Goal: Task Accomplishment & Management: Use online tool/utility

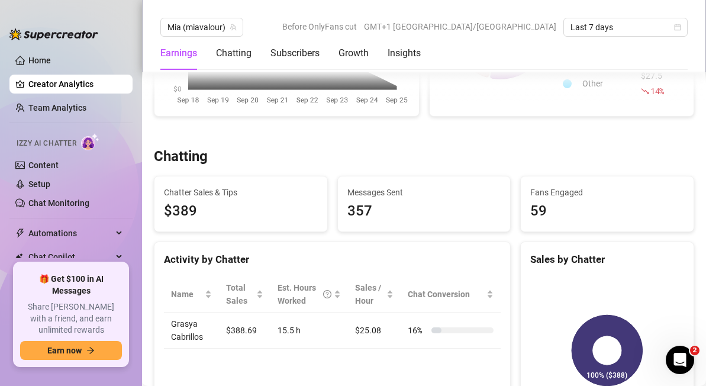
scroll to position [294, 0]
click at [50, 184] on link "Setup" at bounding box center [39, 183] width 22 height 9
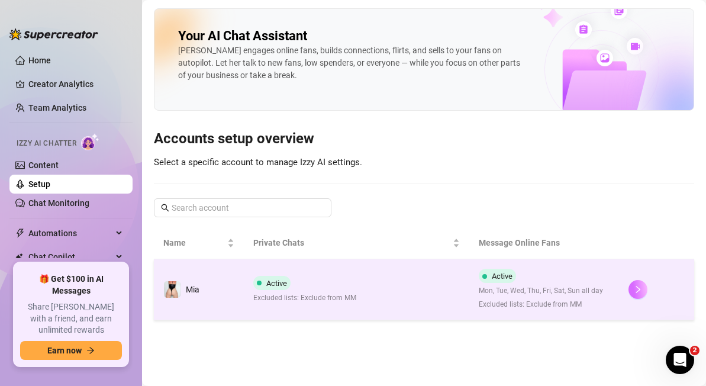
click at [639, 287] on icon "right" at bounding box center [638, 289] width 8 height 8
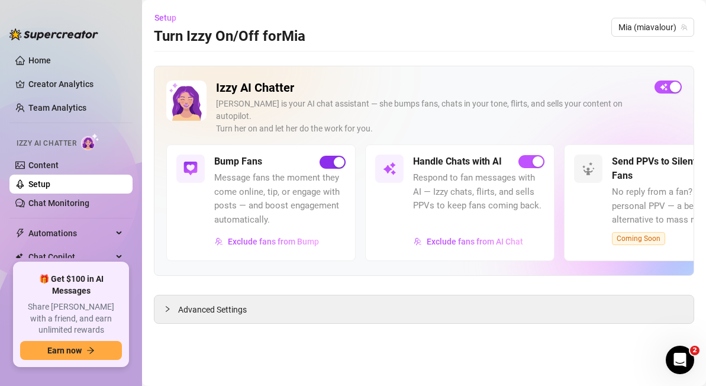
click at [339, 157] on div "button" at bounding box center [339, 162] width 11 height 11
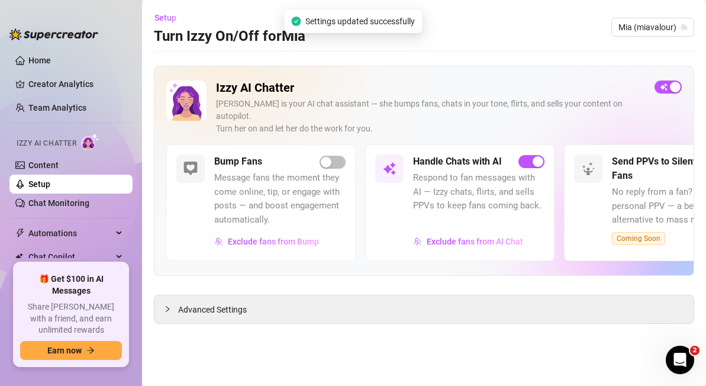
click at [535, 247] on div "Handle Chats with AI Respond to fan messages with AI — Izzy chats, flirts, and …" at bounding box center [459, 202] width 189 height 116
click at [206, 303] on span "Advanced Settings" at bounding box center [212, 309] width 69 height 13
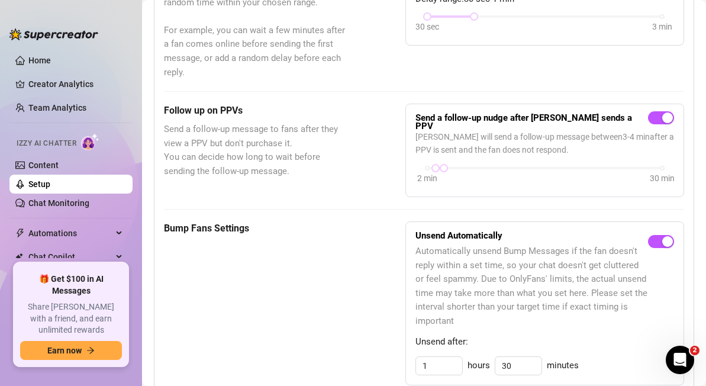
scroll to position [429, 0]
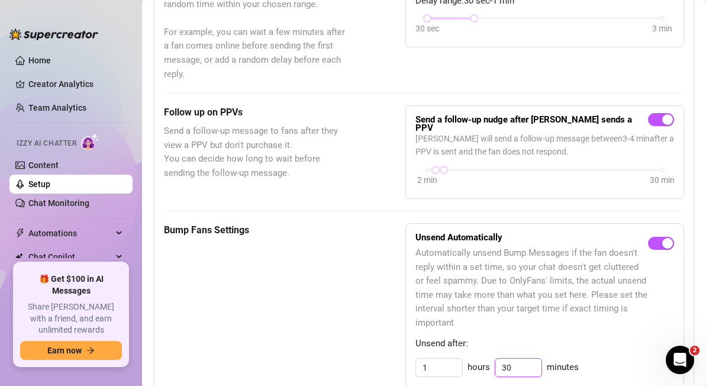
click at [513, 359] on input "30" at bounding box center [518, 368] width 46 height 18
type input "3"
click at [443, 359] on input "1" at bounding box center [439, 368] width 46 height 18
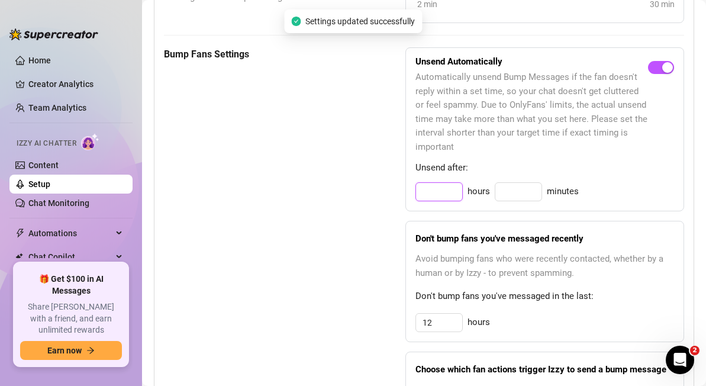
scroll to position [607, 0]
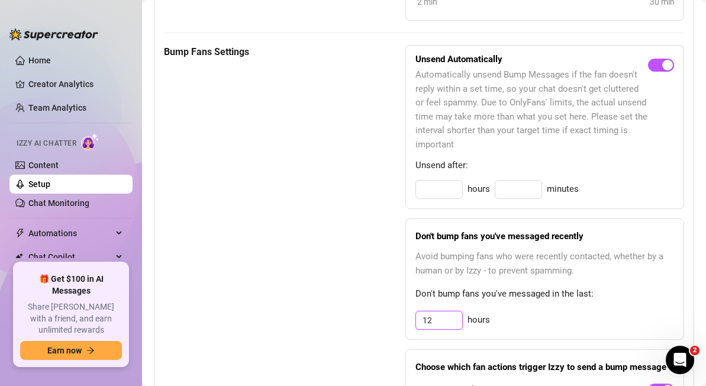
type input "0"
type input "30"
click at [447, 311] on input "12" at bounding box center [439, 320] width 46 height 18
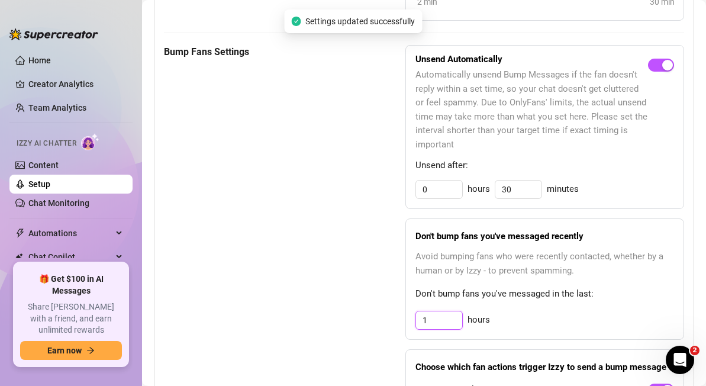
type input "1"
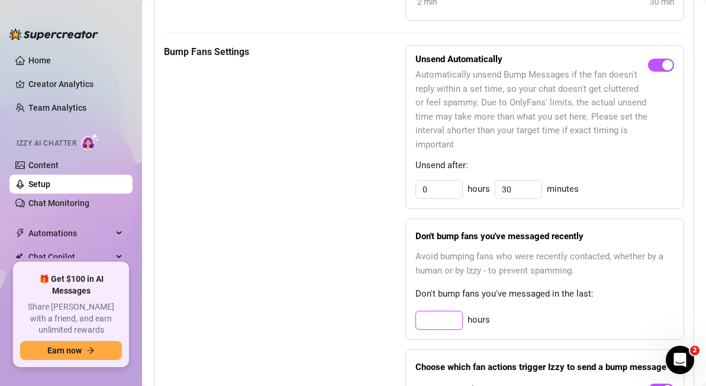
type input "2"
type input "3"
click at [607, 311] on div "3 hours" at bounding box center [544, 320] width 259 height 19
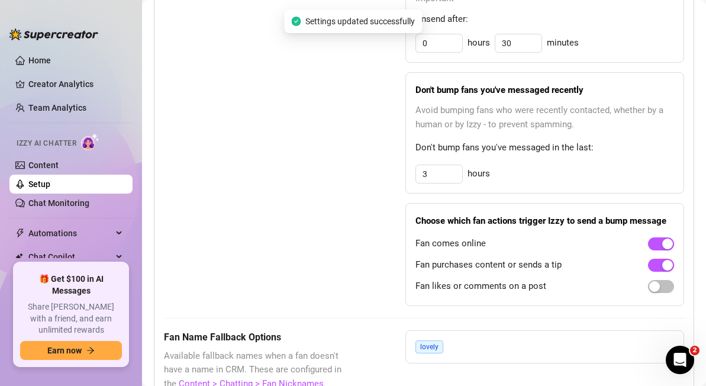
scroll to position [755, 0]
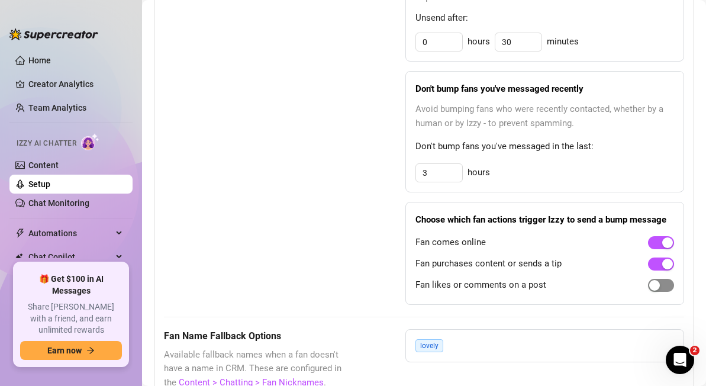
click at [655, 280] on div "button" at bounding box center [654, 285] width 11 height 11
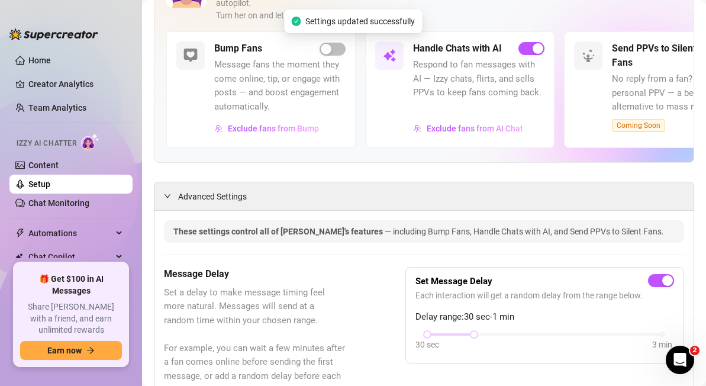
scroll to position [0, 0]
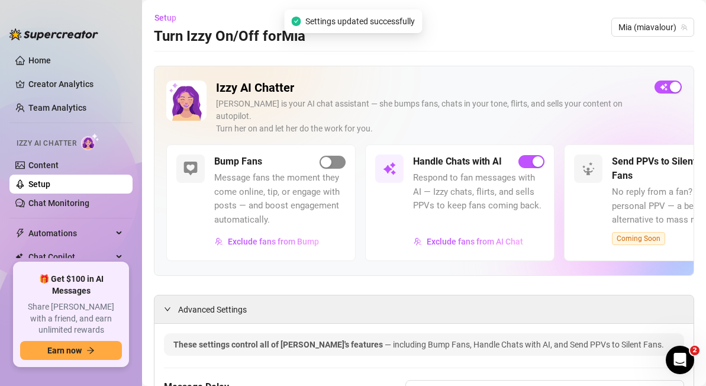
click at [326, 157] on div "button" at bounding box center [326, 162] width 11 height 11
click at [265, 237] on span "Exclude fans from Bump" at bounding box center [273, 241] width 91 height 9
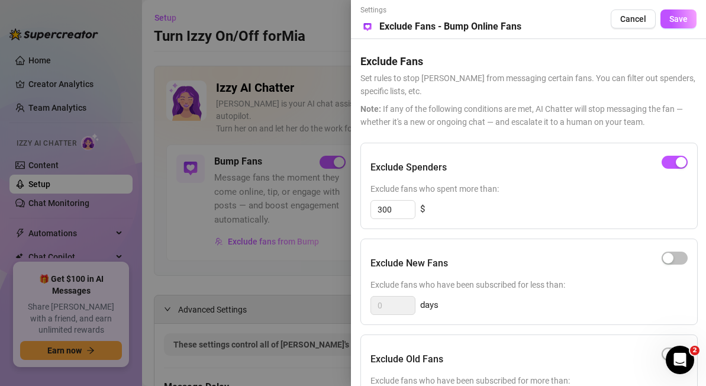
scroll to position [77, 0]
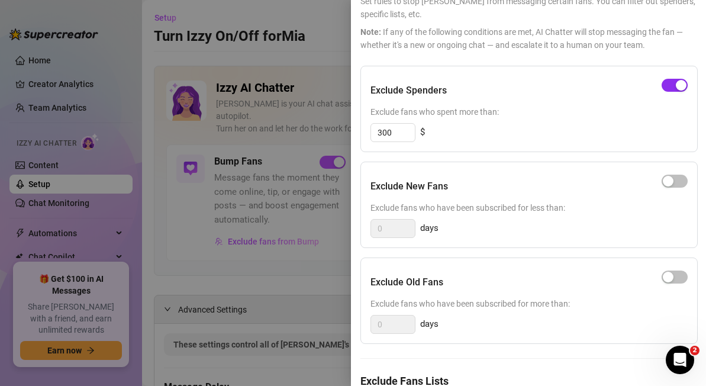
click at [679, 86] on div "button" at bounding box center [681, 85] width 11 height 11
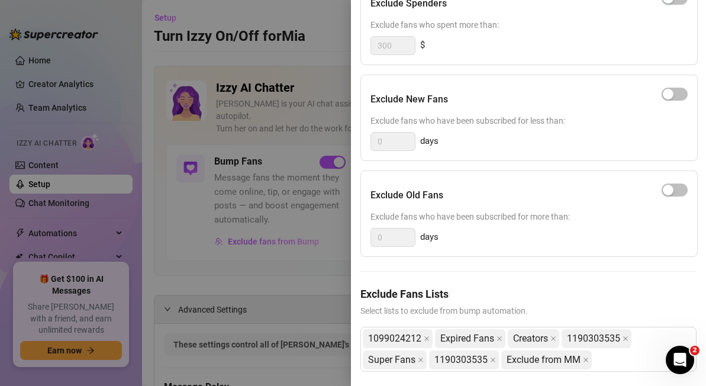
scroll to position [173, 0]
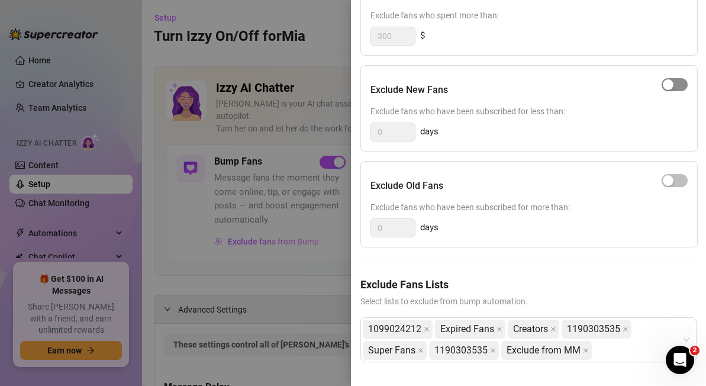
click at [669, 83] on div "button" at bounding box center [668, 84] width 11 height 11
click at [401, 134] on input "0" at bounding box center [393, 132] width 44 height 18
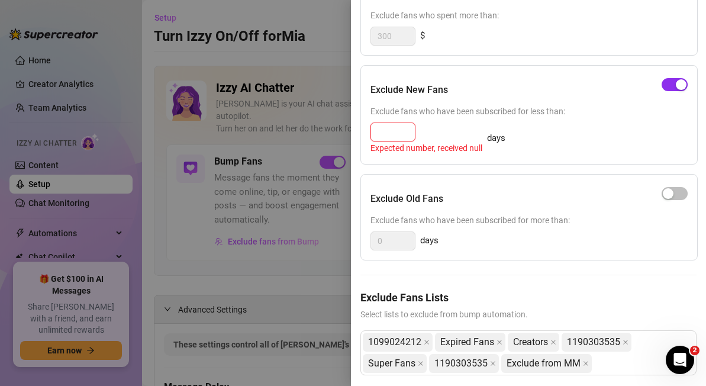
click at [668, 85] on span "button" at bounding box center [675, 84] width 26 height 13
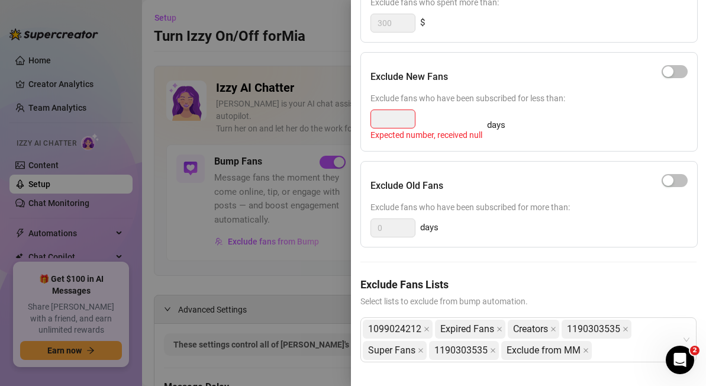
scroll to position [0, 0]
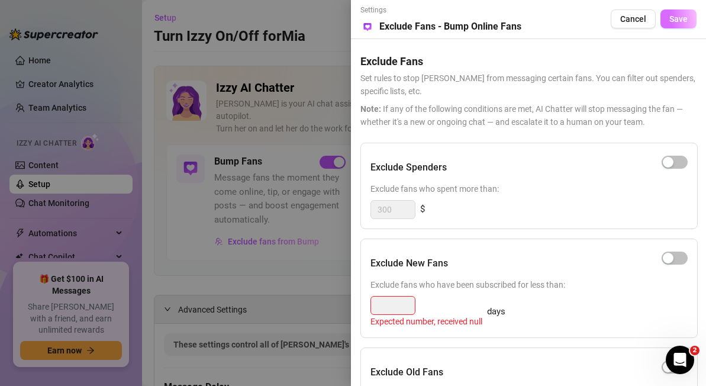
click at [681, 14] on span "Save" at bounding box center [678, 18] width 18 height 9
click at [327, 342] on div at bounding box center [353, 193] width 706 height 386
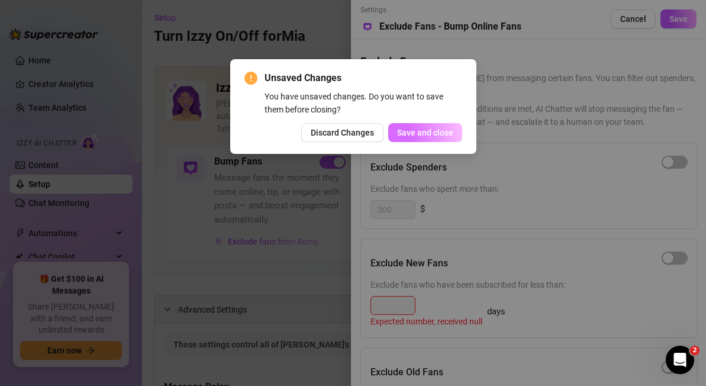
click at [443, 130] on span "Save and close" at bounding box center [425, 132] width 56 height 9
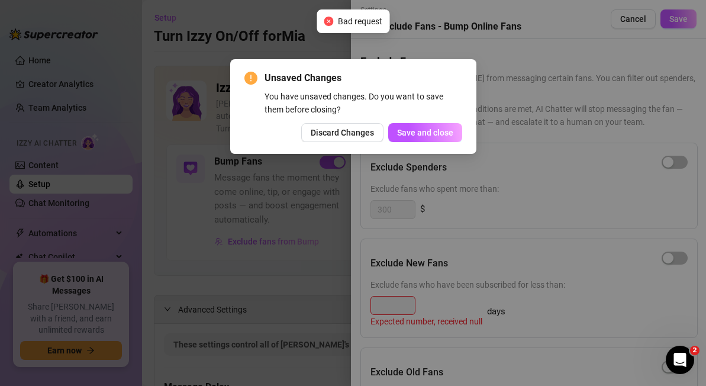
click at [604, 201] on div "Unsaved Changes You have unsaved changes. Do you want to save them before closi…" at bounding box center [353, 193] width 706 height 386
click at [410, 305] on div "Unsaved Changes You have unsaved changes. Do you want to save them before closi…" at bounding box center [353, 193] width 706 height 386
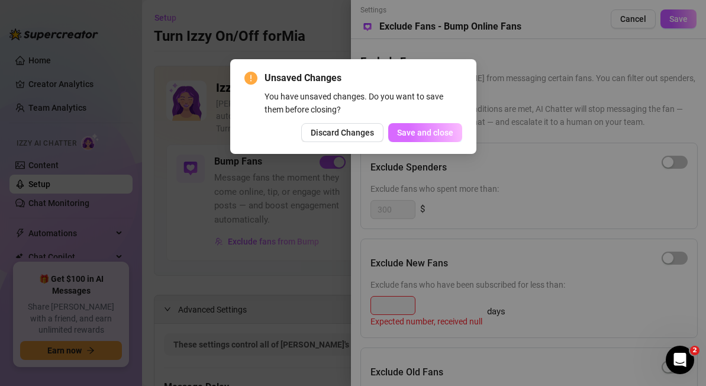
click at [415, 131] on span "Save and close" at bounding box center [425, 132] width 56 height 9
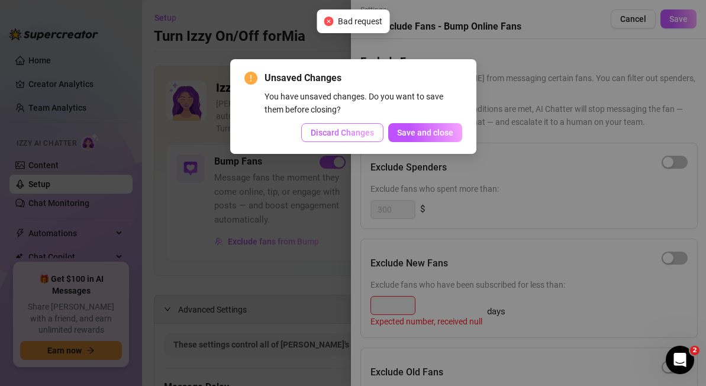
click at [359, 134] on span "Discard Changes" at bounding box center [342, 132] width 63 height 9
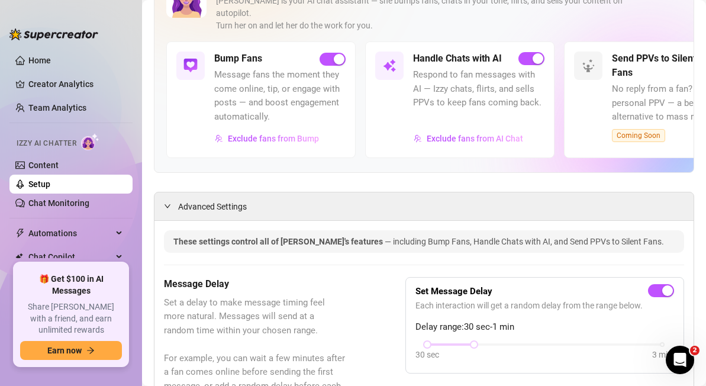
scroll to position [8, 0]
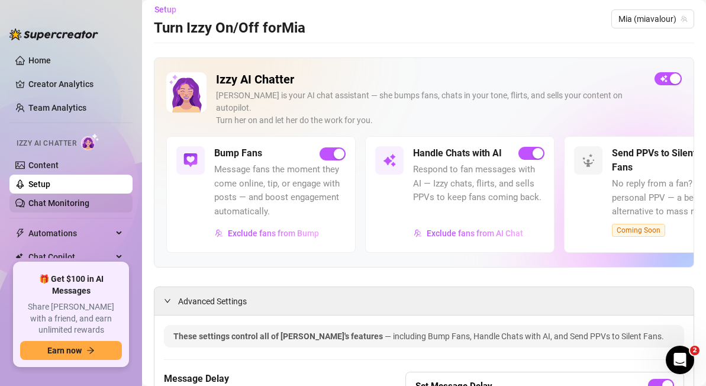
click at [61, 201] on link "Chat Monitoring" at bounding box center [58, 202] width 61 height 9
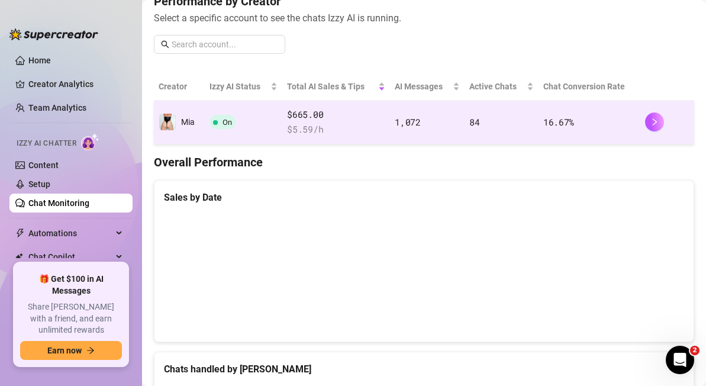
scroll to position [163, 0]
click at [654, 124] on icon "right" at bounding box center [654, 121] width 8 height 8
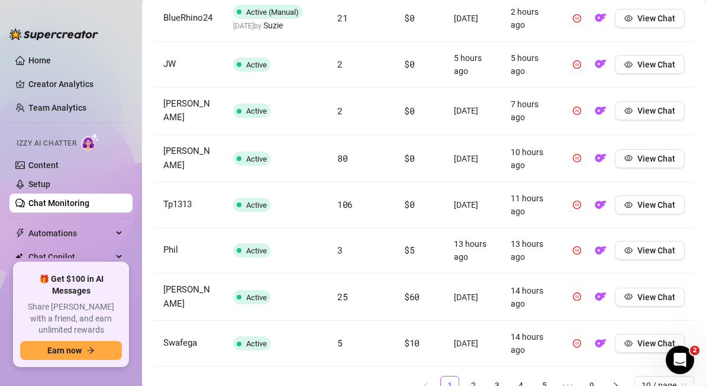
scroll to position [659, 0]
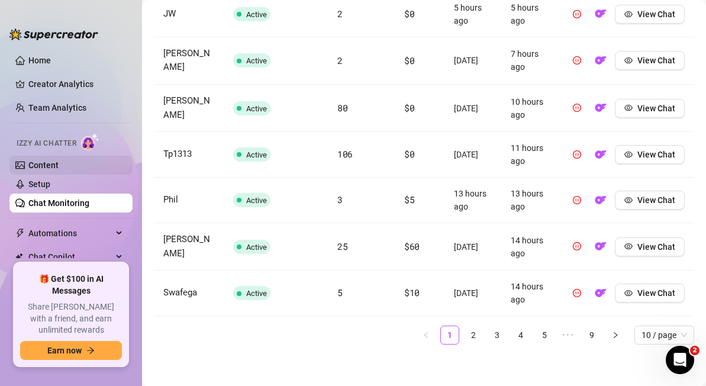
click at [39, 166] on link "Content" at bounding box center [43, 164] width 30 height 9
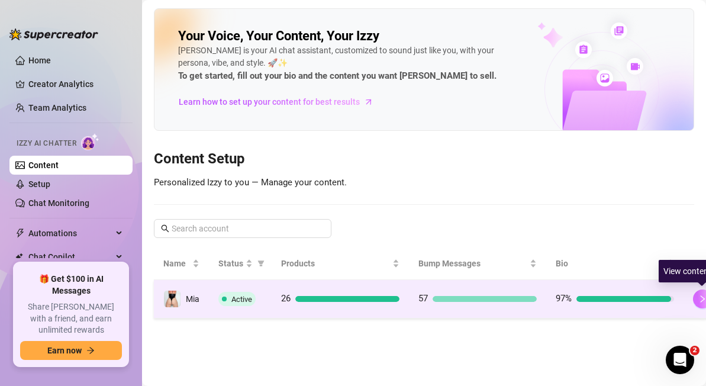
click at [701, 302] on icon "right" at bounding box center [702, 299] width 8 height 8
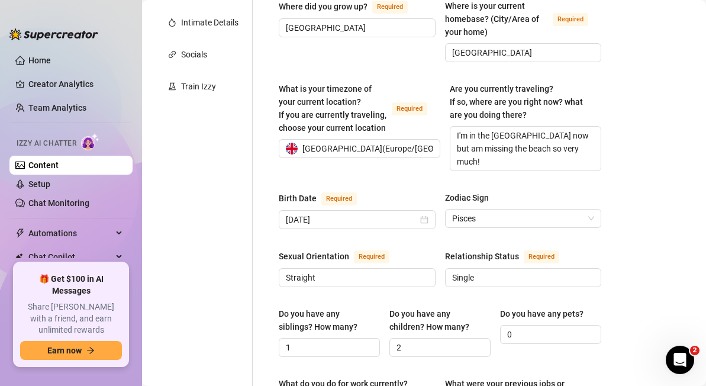
scroll to position [104, 0]
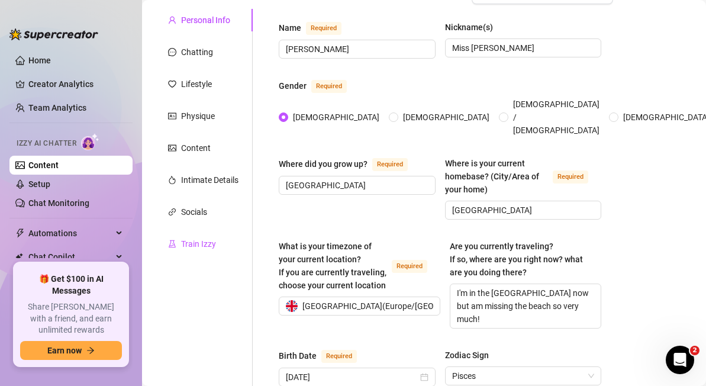
click at [189, 245] on div "Train Izzy" at bounding box center [198, 243] width 35 height 13
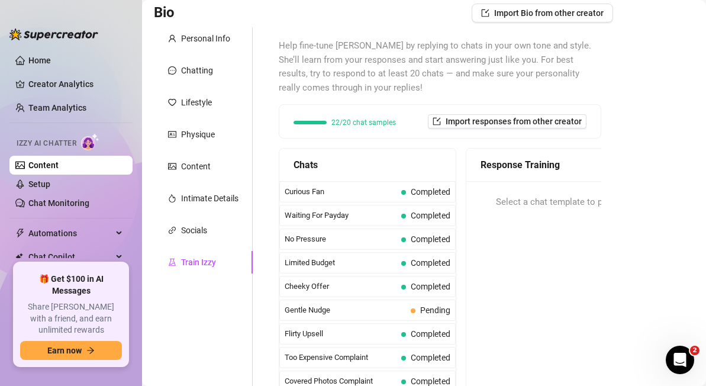
scroll to position [83, 0]
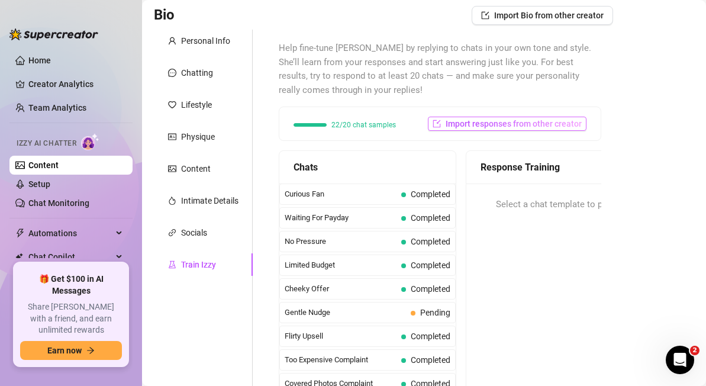
click at [543, 124] on span "Import responses from other creator" at bounding box center [514, 123] width 136 height 9
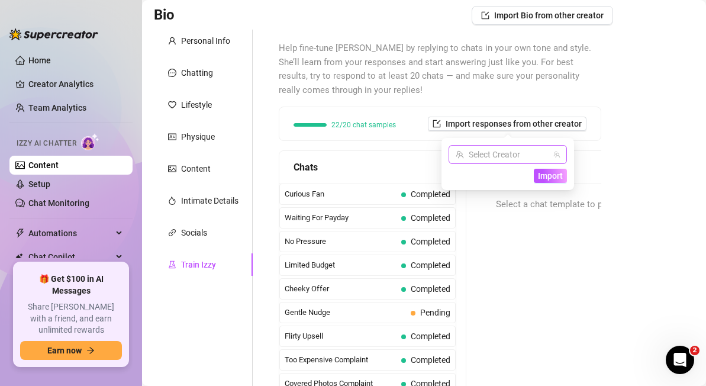
click at [518, 156] on input "search" at bounding box center [503, 155] width 94 height 18
click at [518, 181] on span "( miavalour )" at bounding box center [516, 178] width 43 height 13
click at [553, 175] on span "Import" at bounding box center [550, 175] width 25 height 9
click at [518, 151] on span "Mia (miavalour)" at bounding box center [508, 155] width 104 height 18
click at [646, 120] on div "Bio Import Bio from other creator Personal Info Chatting Lifestyle Physique Con…" at bounding box center [424, 266] width 540 height 520
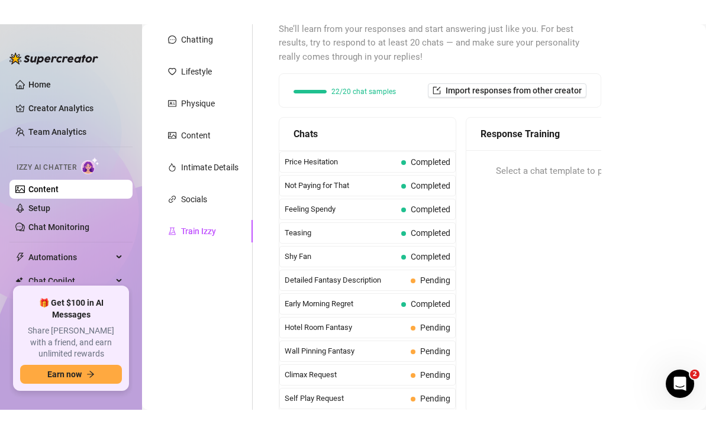
scroll to position [344, 0]
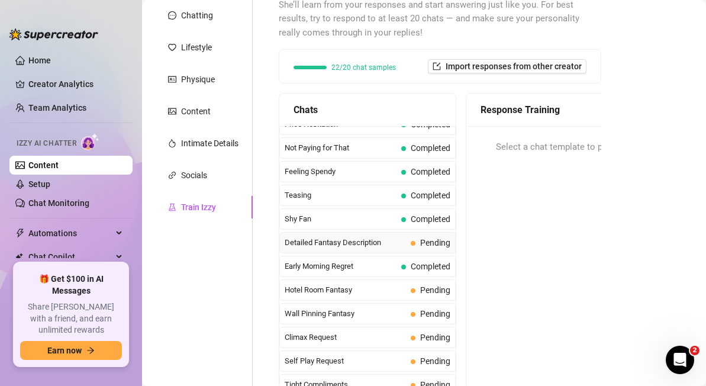
click at [407, 241] on div "Detailed Fantasy Description Pending" at bounding box center [367, 242] width 176 height 21
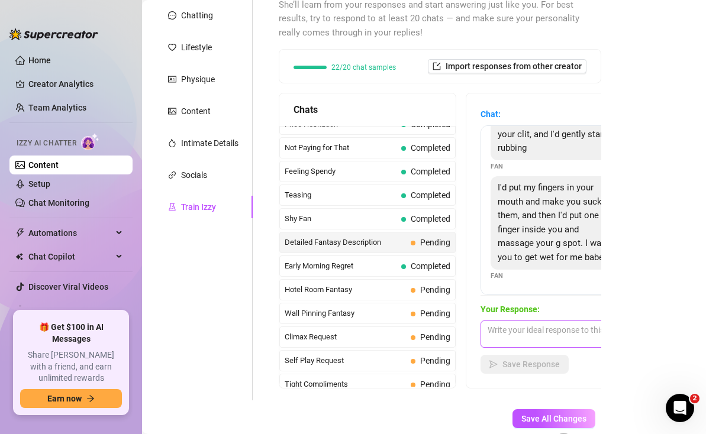
scroll to position [210, 0]
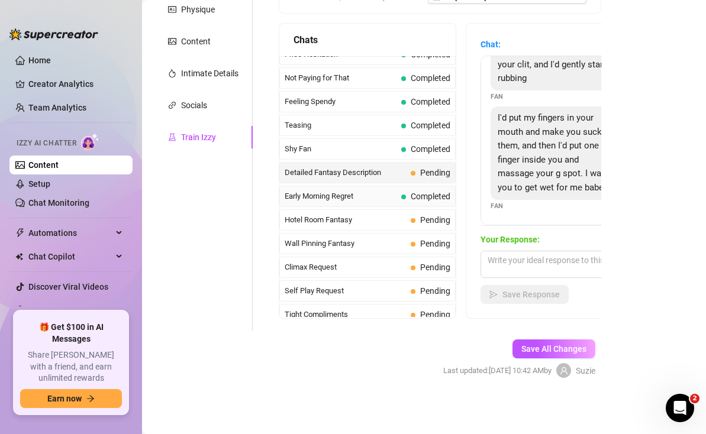
click at [430, 199] on span "Completed" at bounding box center [431, 196] width 40 height 9
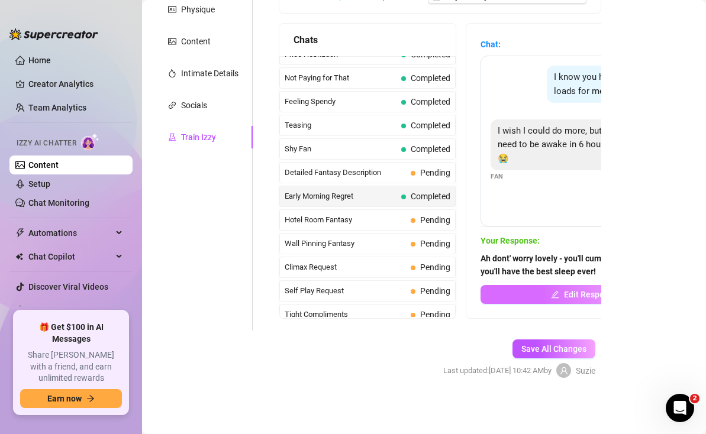
click at [553, 294] on icon "edit" at bounding box center [555, 295] width 8 height 8
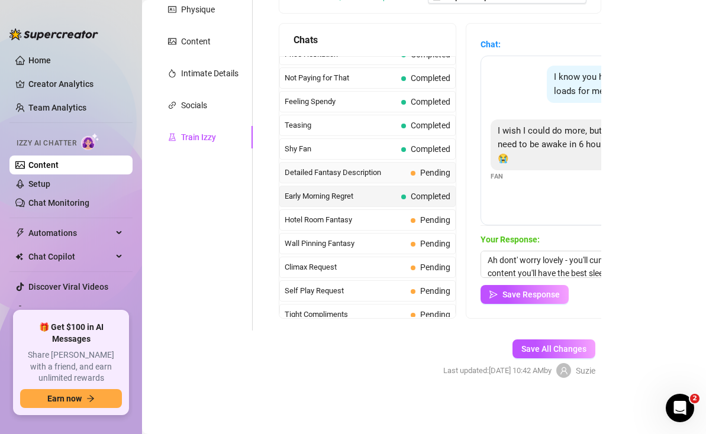
click at [437, 170] on span "Pending" at bounding box center [435, 172] width 30 height 9
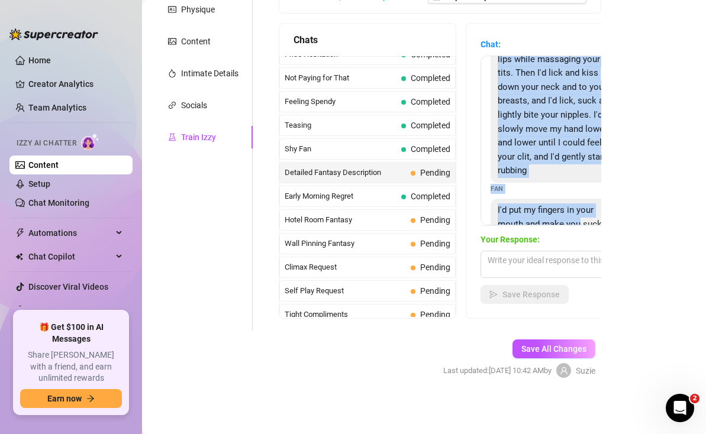
drag, startPoint x: 498, startPoint y: 75, endPoint x: 582, endPoint y: 221, distance: 167.8
click at [582, 221] on div "First I'd kiss those beautiful lips while massaging your tits. Then I'd lick an…" at bounding box center [584, 141] width 207 height 170
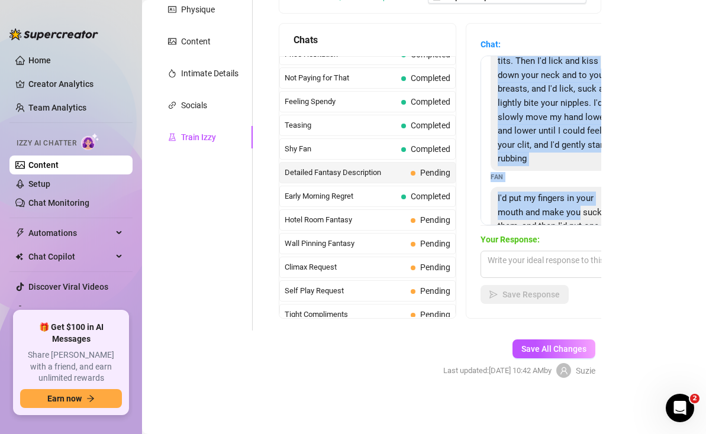
click at [569, 160] on div "First I'd kiss those beautiful lips while massaging your tits. Then I'd lick an…" at bounding box center [556, 96] width 131 height 149
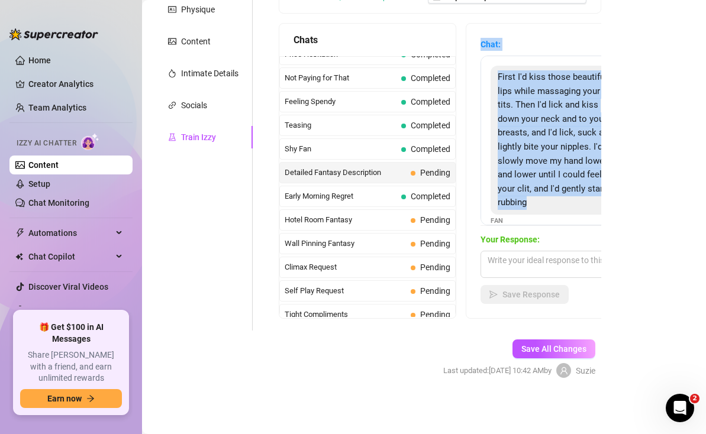
drag, startPoint x: 560, startPoint y: 161, endPoint x: 478, endPoint y: 39, distance: 147.4
click at [478, 39] on div "Chat: First I'd kiss those beautiful lips while massaging your tits. Then I'd l…" at bounding box center [584, 171] width 236 height 295
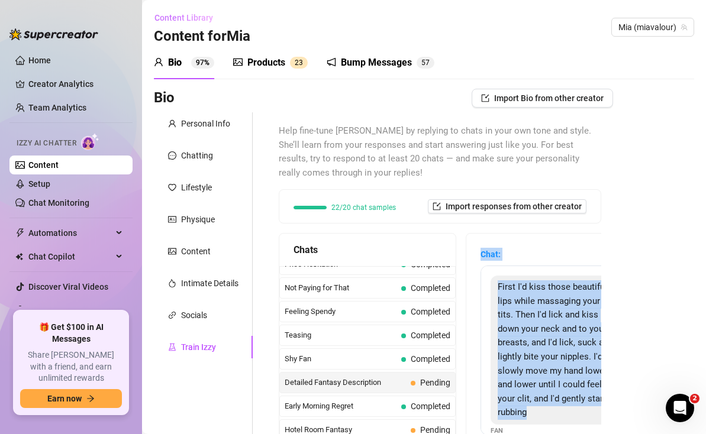
click at [185, 19] on span "Content Library" at bounding box center [183, 17] width 59 height 9
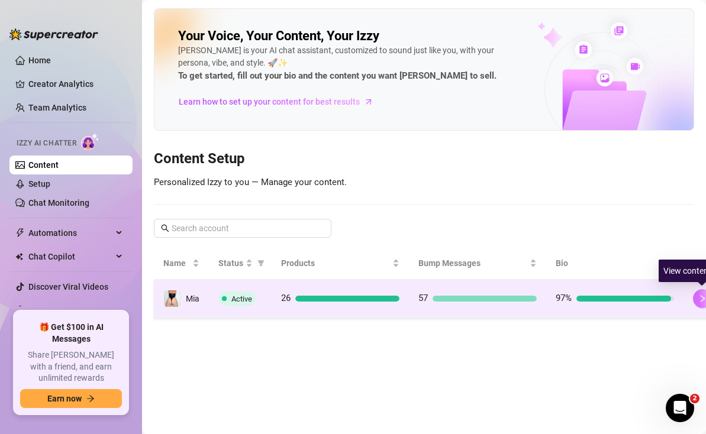
click at [701, 294] on button "button" at bounding box center [702, 298] width 19 height 19
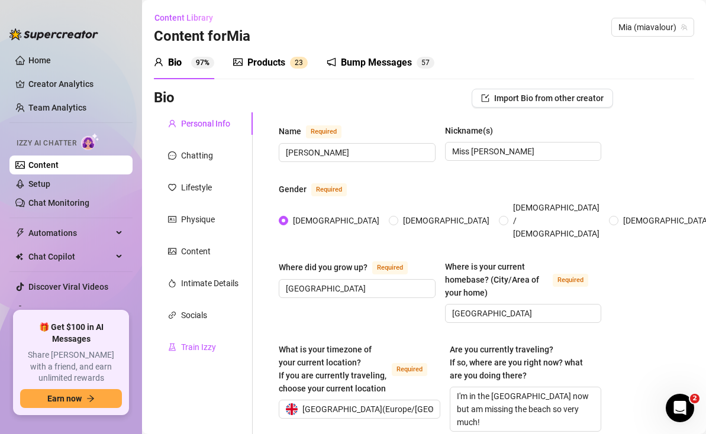
click at [205, 343] on div "Train Izzy" at bounding box center [198, 347] width 35 height 13
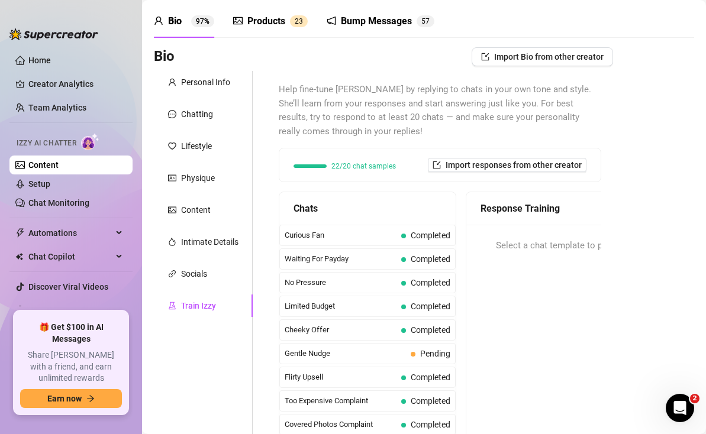
scroll to position [40, 0]
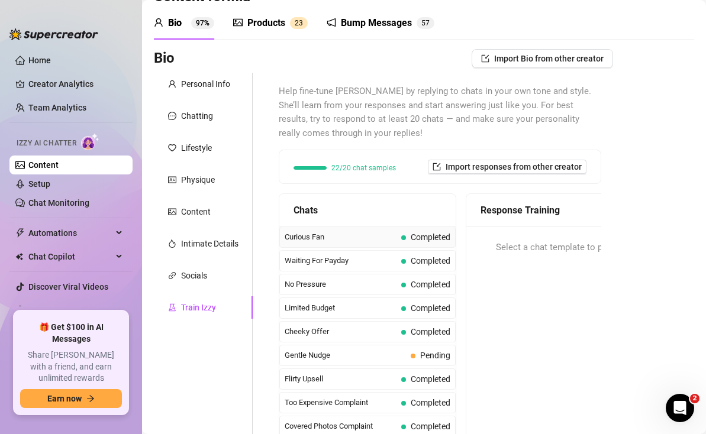
click at [306, 236] on span "Curious Fan" at bounding box center [341, 237] width 112 height 12
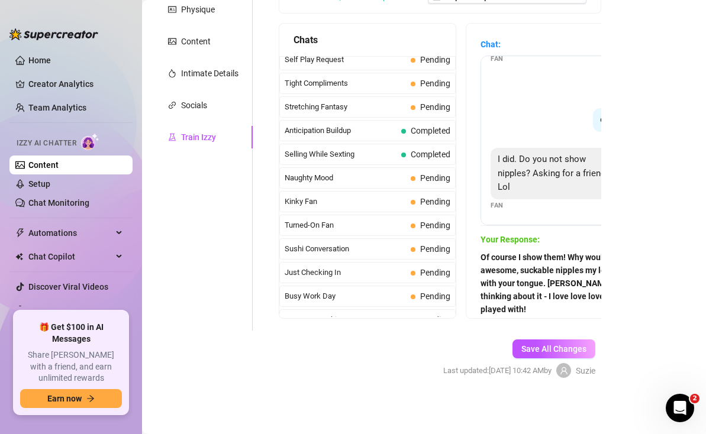
scroll to position [571, 0]
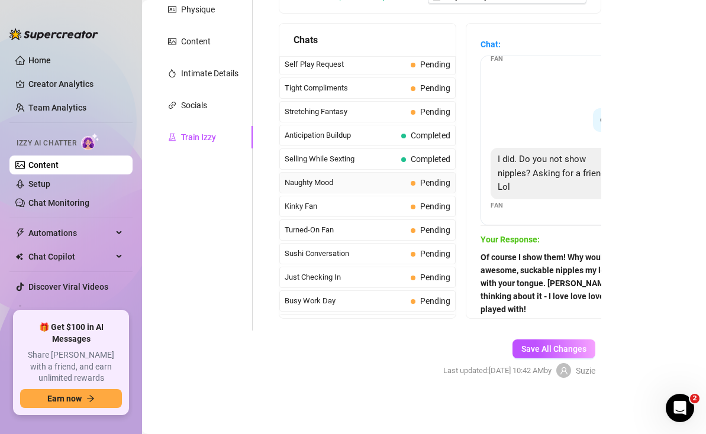
click at [399, 182] on span "Naughty Mood" at bounding box center [345, 183] width 121 height 12
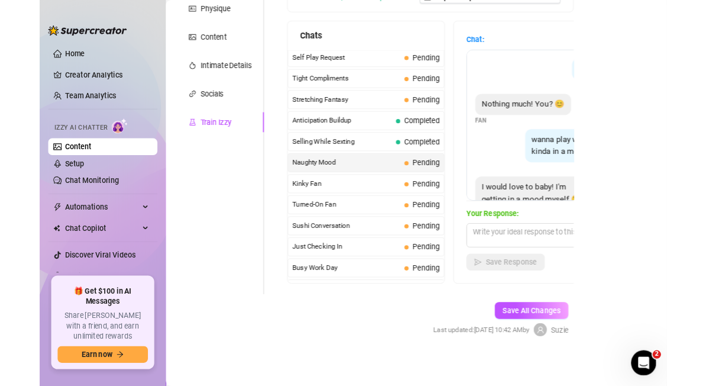
scroll to position [36, 0]
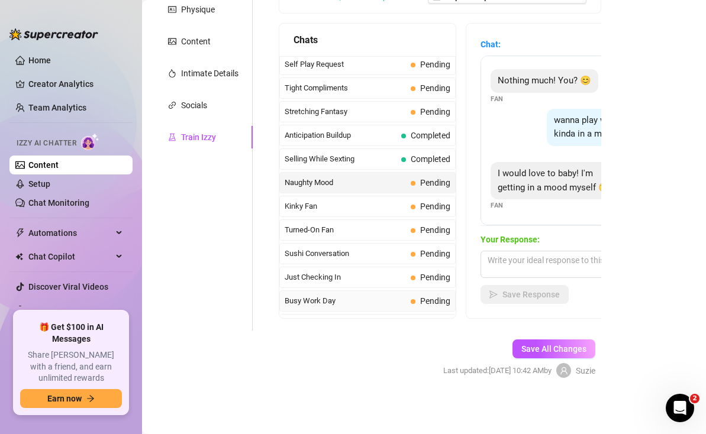
click at [314, 301] on span "Busy Work Day" at bounding box center [345, 301] width 121 height 12
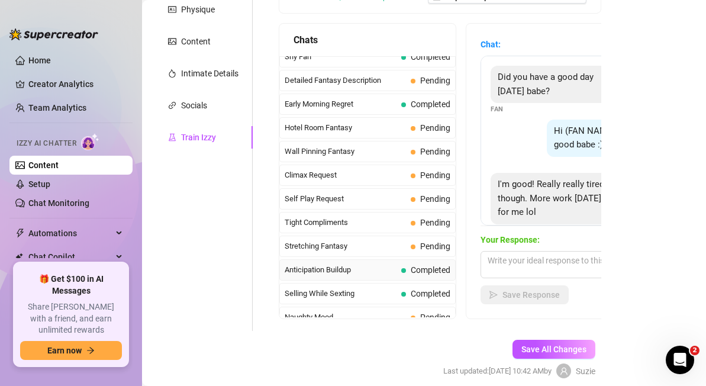
scroll to position [436, 0]
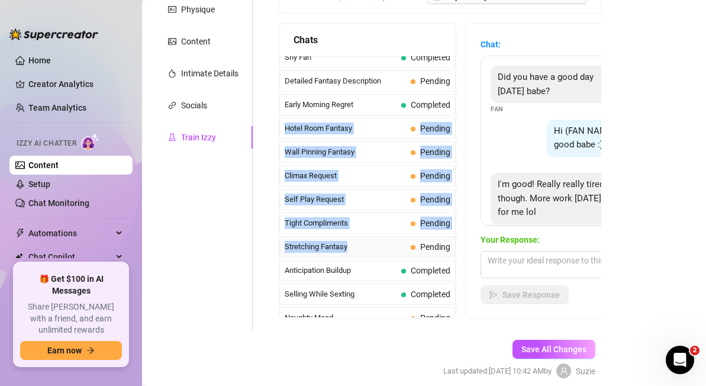
drag, startPoint x: 283, startPoint y: 128, endPoint x: 370, endPoint y: 254, distance: 152.8
click at [370, 254] on div "Curious Fan Completed Waiting For Payday Completed No Pressure Completed Limite…" at bounding box center [367, 282] width 176 height 1323
copy div "Hotel Room Fantasy Pending Wall Pinning Fantasy Pending Climax Request Pending …"
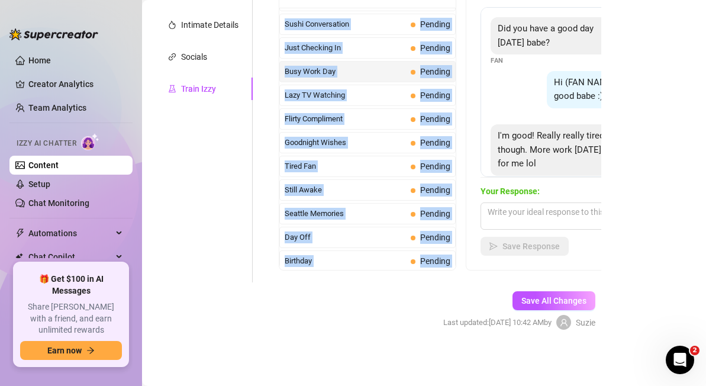
scroll to position [881, 0]
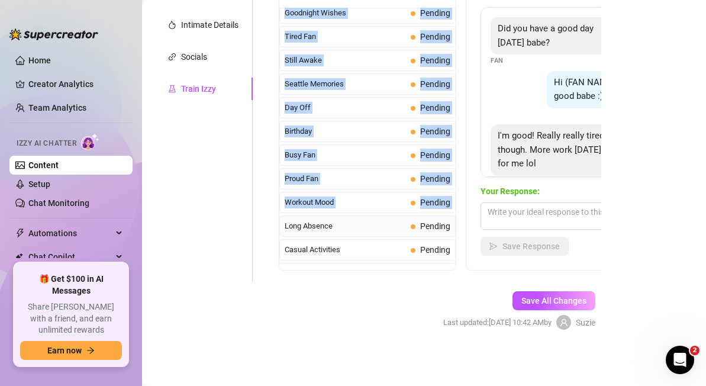
drag, startPoint x: 289, startPoint y: 124, endPoint x: 351, endPoint y: 217, distance: 111.8
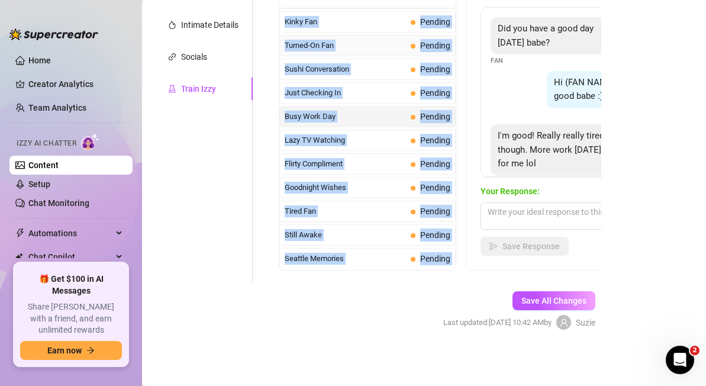
scroll to position [663, 0]
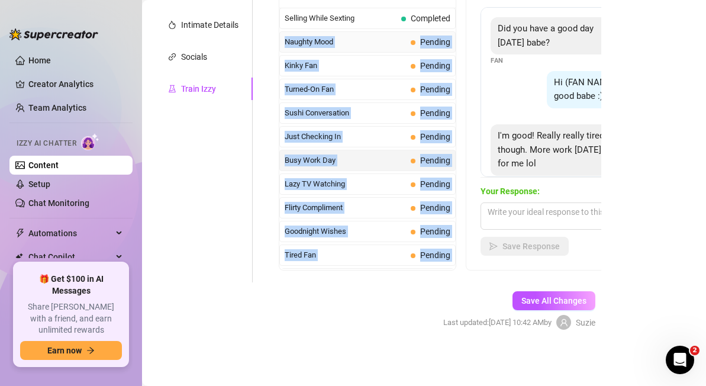
drag, startPoint x: 347, startPoint y: 214, endPoint x: 283, endPoint y: 46, distance: 180.6
click at [283, 46] on div "Curious Fan Completed Waiting For Payday Completed No Pressure Completed Limite…" at bounding box center [367, 6] width 176 height 1323
copy div "Naughty Mood Pending Kinky Fan Pending Turned-On Fan Pending Sushi Conversation…"
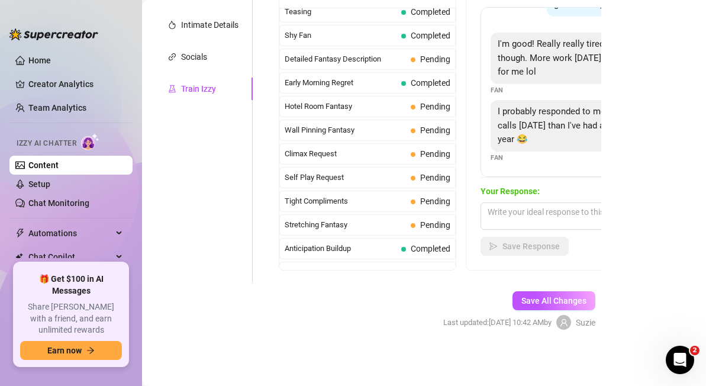
scroll to position [417, 0]
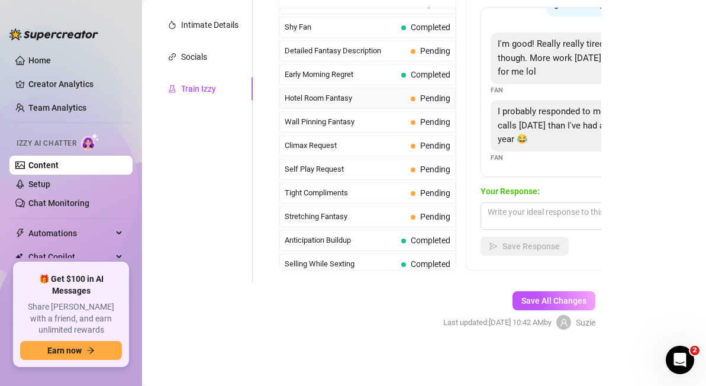
click at [430, 97] on span "Pending" at bounding box center [435, 98] width 30 height 9
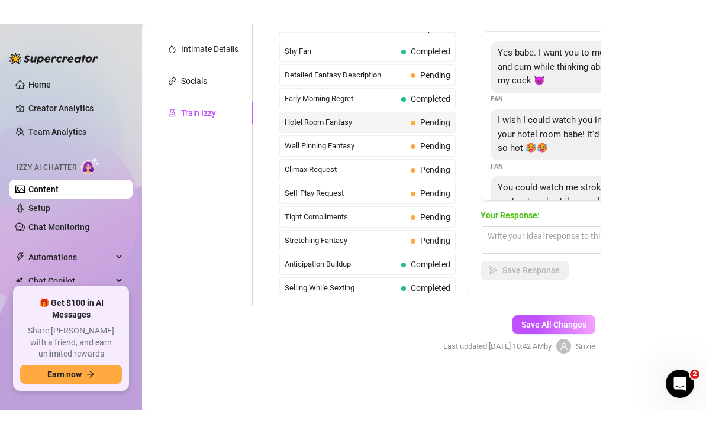
scroll to position [66, 0]
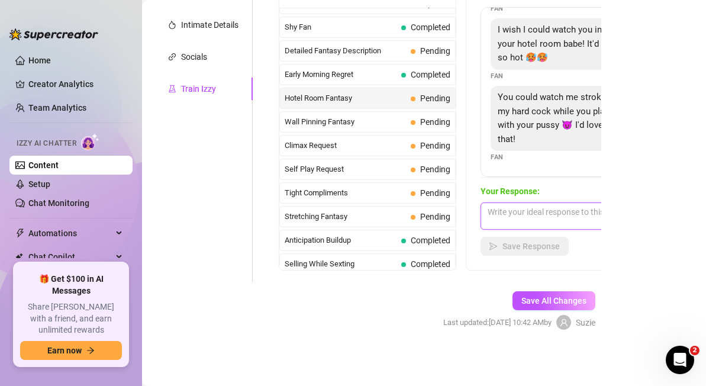
click at [539, 215] on textarea at bounding box center [584, 215] width 207 height 27
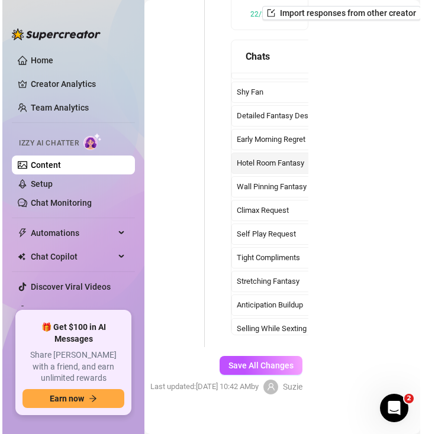
scroll to position [361, 47]
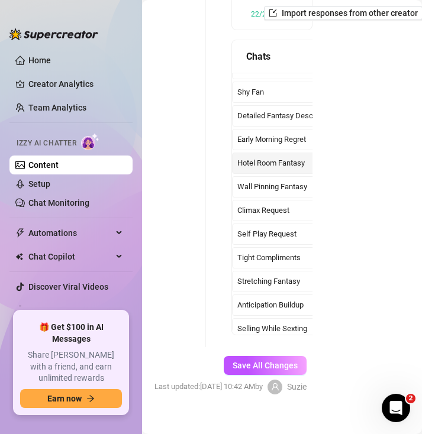
click at [272, 157] on span "Hotel Room Fantasy" at bounding box center [297, 163] width 121 height 12
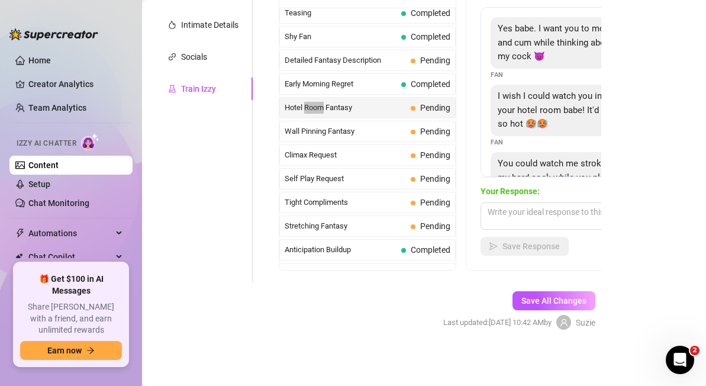
scroll to position [66, 0]
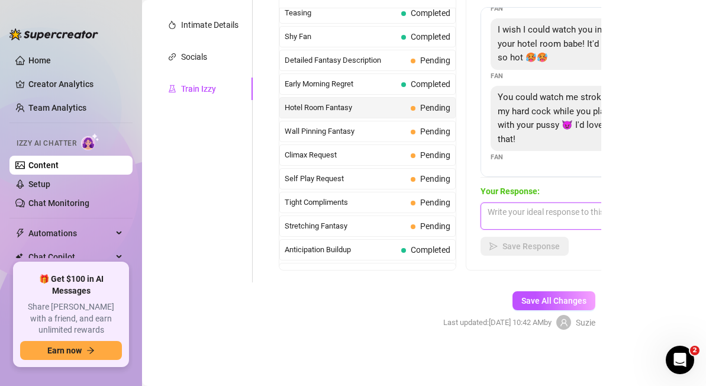
click at [527, 212] on textarea at bounding box center [584, 215] width 207 height 27
paste textarea "Mmm… just imagine the sound of my heels clicking on the hotel hallway floor, sl…"
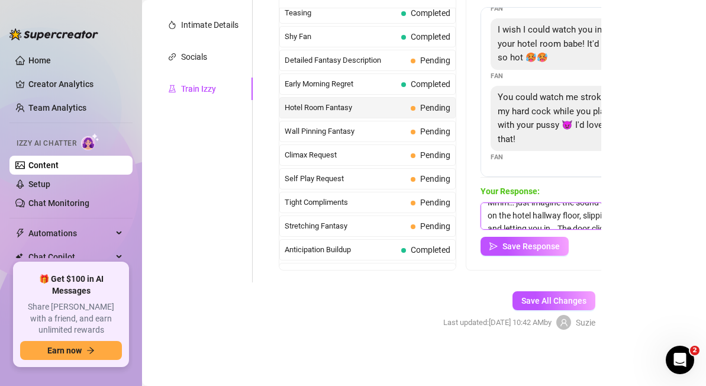
scroll to position [8, 0]
type textarea "Mmm… just imagine the sound of my heels clicking on the hotel hallway floor, sl…"
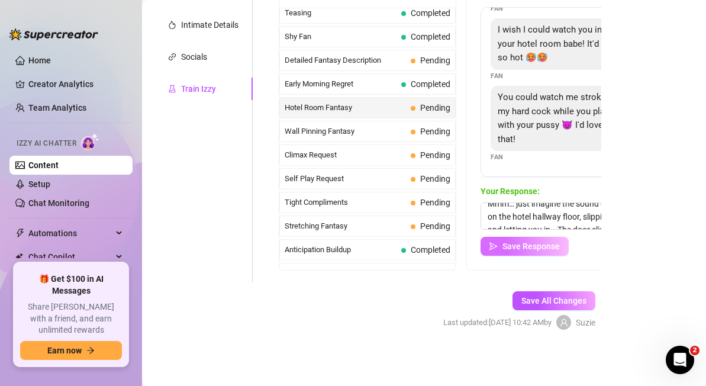
click at [543, 244] on span "Save Response" at bounding box center [530, 245] width 57 height 9
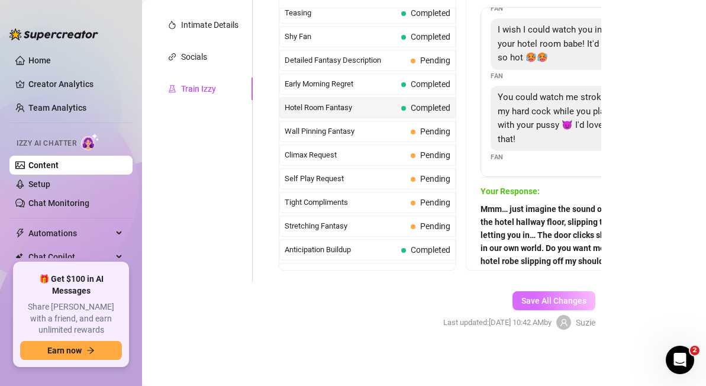
click at [566, 302] on span "Save All Changes" at bounding box center [553, 300] width 65 height 9
click at [430, 133] on span "Pending" at bounding box center [435, 131] width 30 height 9
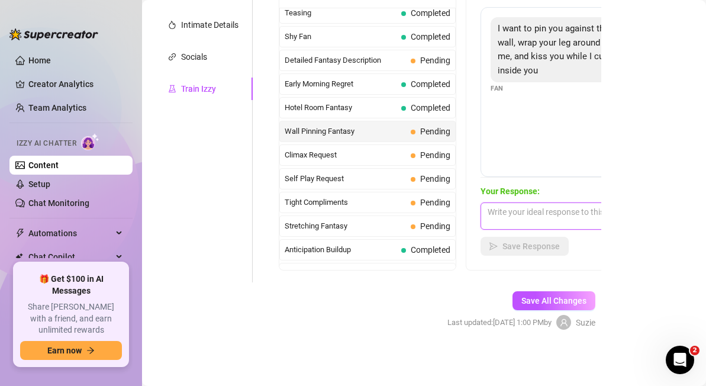
click at [502, 215] on textarea at bounding box center [584, 215] width 207 height 27
paste textarea "[DEMOGRAPHIC_DATA], the idea of you pressing me against the wall with your hand…"
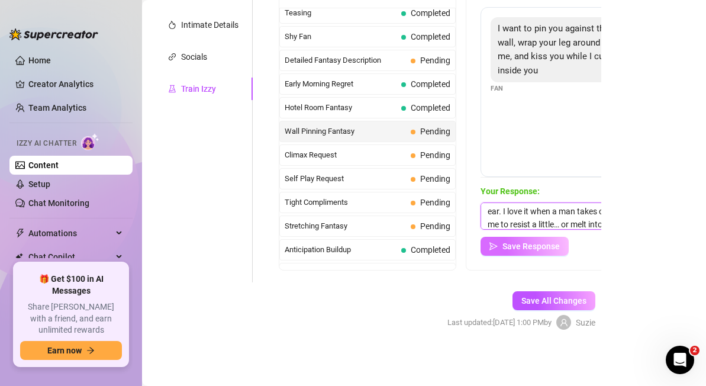
type textarea "[DEMOGRAPHIC_DATA], the idea of you pressing me against the wall with your hand…"
click at [536, 244] on span "Save Response" at bounding box center [530, 245] width 57 height 9
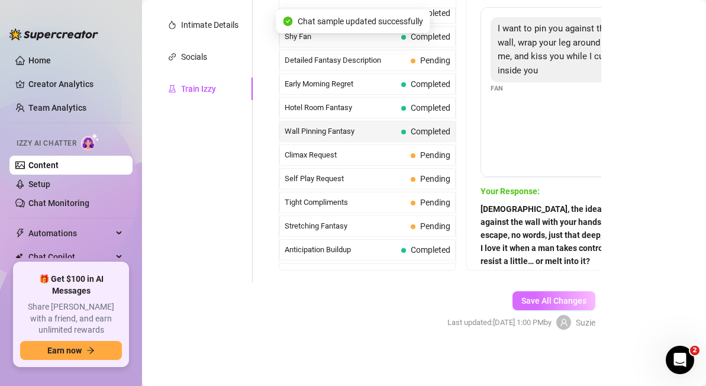
click at [560, 301] on span "Save All Changes" at bounding box center [553, 300] width 65 height 9
click at [434, 154] on span "Pending" at bounding box center [435, 154] width 30 height 9
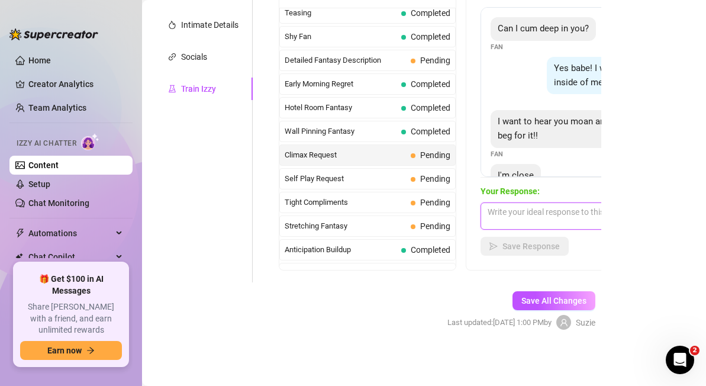
click at [518, 210] on textarea at bounding box center [584, 215] width 207 height 27
paste textarea "You want to hear me lose it for you, don’t you? That build-up, that begging bre…"
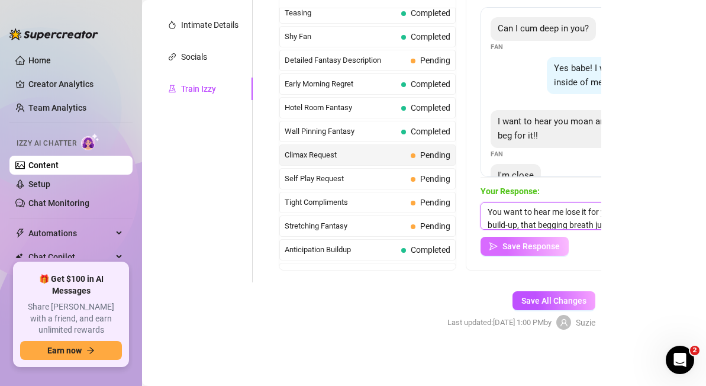
type textarea "You want to hear me lose it for you, don’t you? That build-up, that begging bre…"
click at [532, 246] on span "Save Response" at bounding box center [530, 245] width 57 height 9
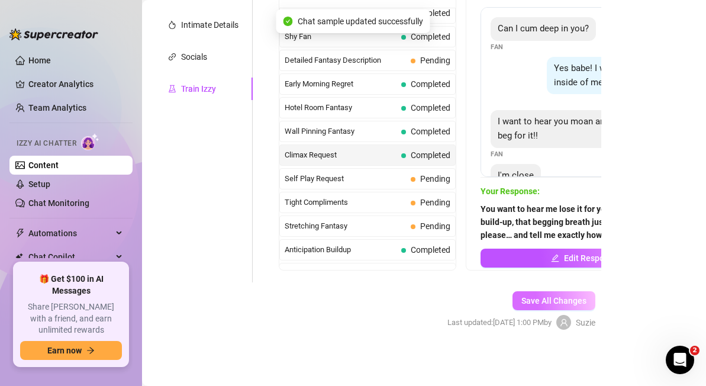
click at [558, 305] on span "Save All Changes" at bounding box center [553, 300] width 65 height 9
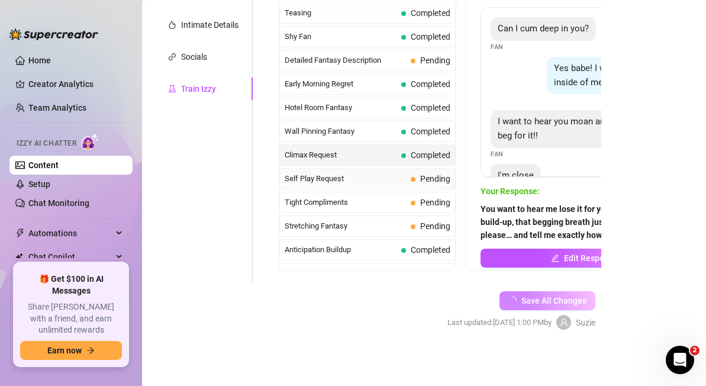
click at [421, 178] on span "Pending" at bounding box center [435, 178] width 30 height 9
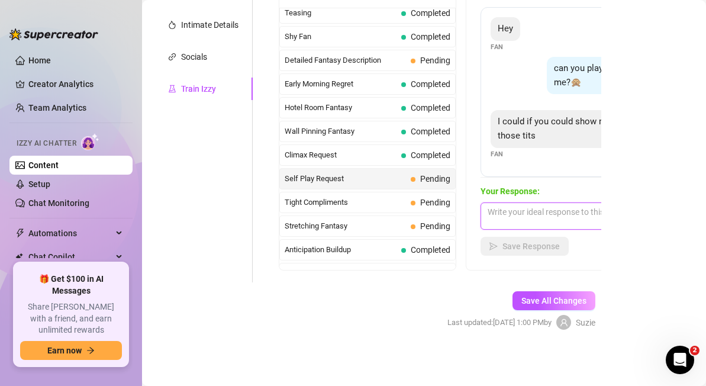
click at [519, 223] on textarea at bounding box center [584, 215] width 207 height 27
paste textarea "Lights low, legs open, just for you. One hand holding the phone, the other slow…"
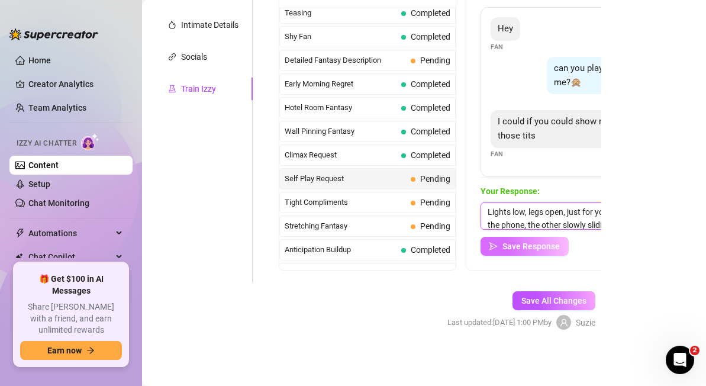
type textarea "Lights low, legs open, just for you. One hand holding the phone, the other slow…"
click at [556, 247] on span "Save Response" at bounding box center [530, 245] width 57 height 9
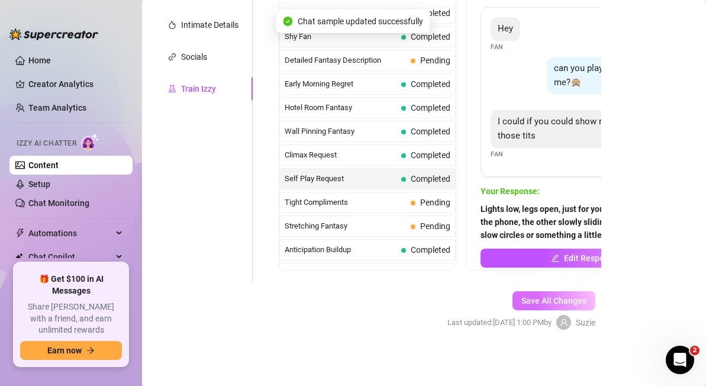
click at [556, 310] on button "Save All Changes" at bounding box center [554, 300] width 83 height 19
click at [438, 205] on span "Pending" at bounding box center [435, 202] width 30 height 9
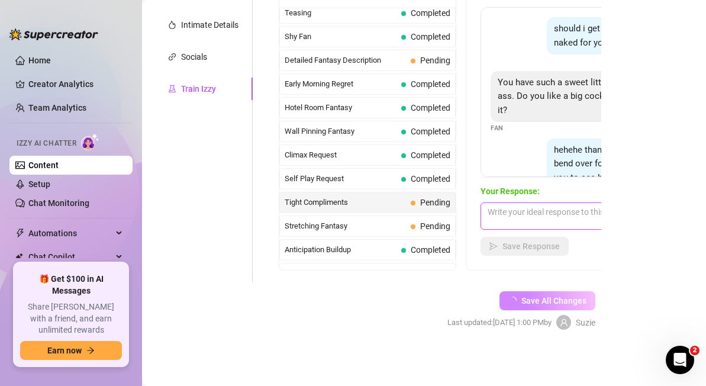
click at [524, 214] on textarea at bounding box center [584, 215] width 207 height 27
click at [504, 217] on textarea at bounding box center [584, 215] width 207 height 27
paste textarea "You like it tight, don’t you? Trust me, I’m small but I know exactly how to squ…"
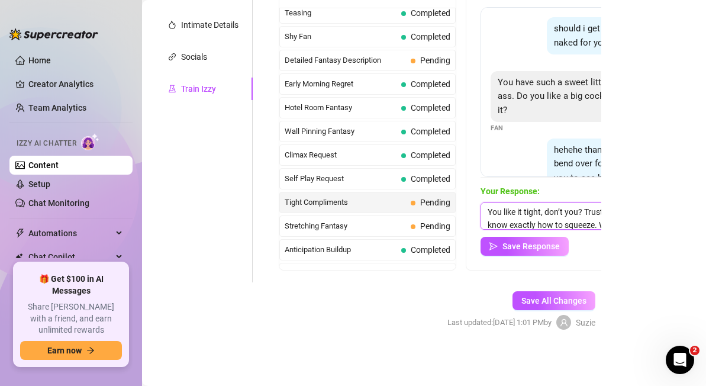
scroll to position [0, 21]
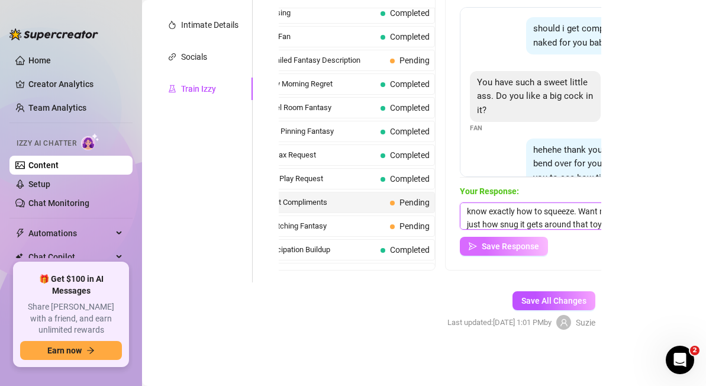
type textarea "You like it tight, don’t you? Trust me, I’m small but I know exactly how to squ…"
click at [510, 247] on span "Save Response" at bounding box center [510, 245] width 57 height 9
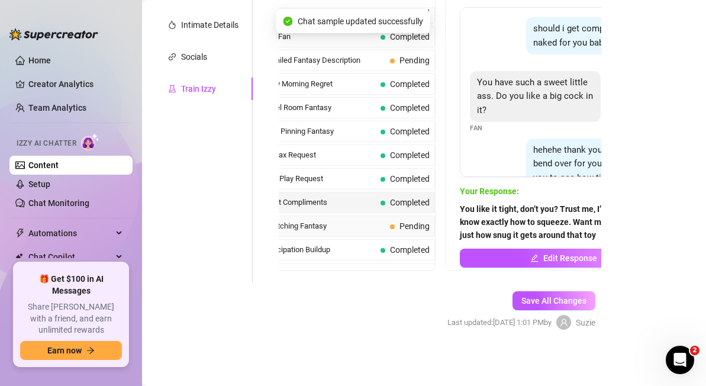
click at [419, 226] on span "Pending" at bounding box center [414, 225] width 30 height 9
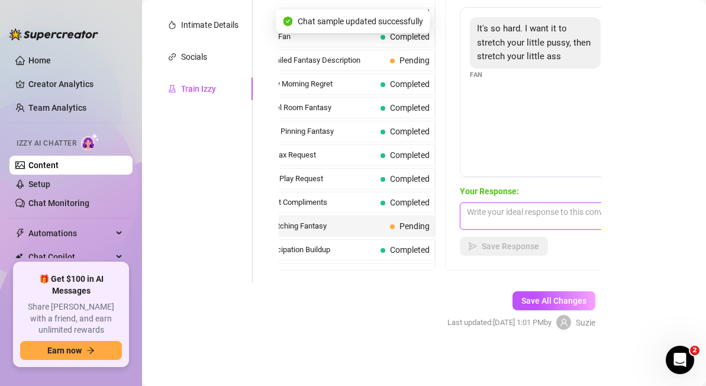
click at [492, 215] on textarea at bounding box center [563, 215] width 207 height 27
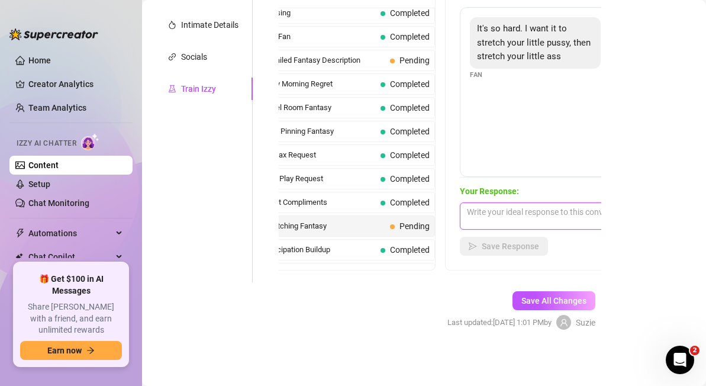
click at [504, 227] on textarea at bounding box center [563, 215] width 207 height 27
paste textarea "It’s always a stretch at first… but I love the way it feels when I take more th…"
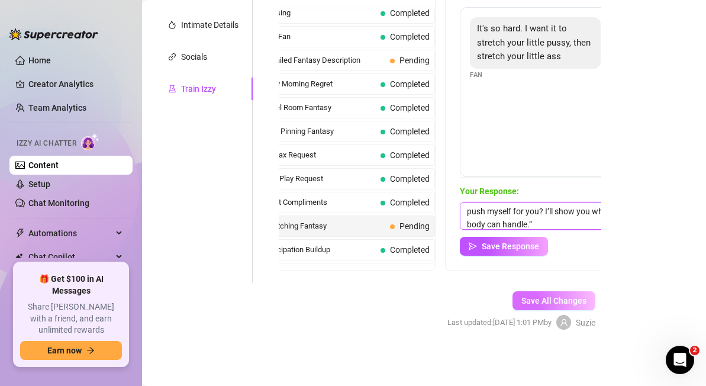
type textarea "It’s always a stretch at first… but I love the way it feels when I take more th…"
click at [556, 301] on span "Save All Changes" at bounding box center [553, 300] width 65 height 9
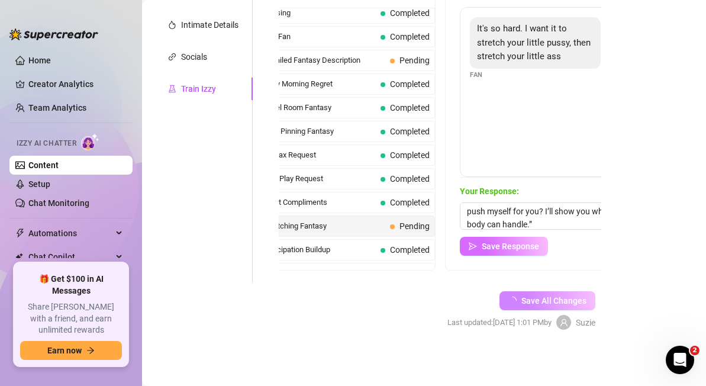
click at [524, 242] on span "Save Response" at bounding box center [510, 245] width 57 height 9
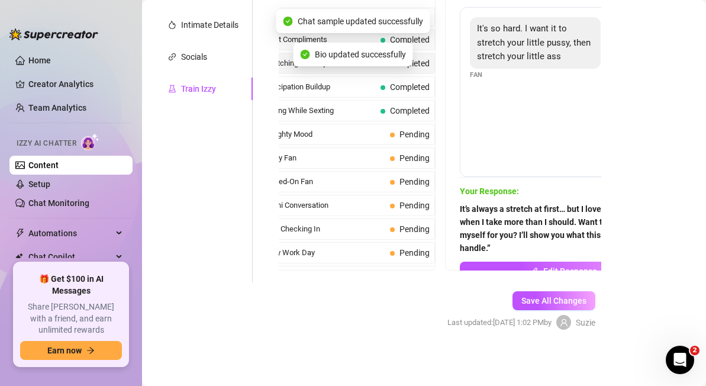
scroll to position [571, 0]
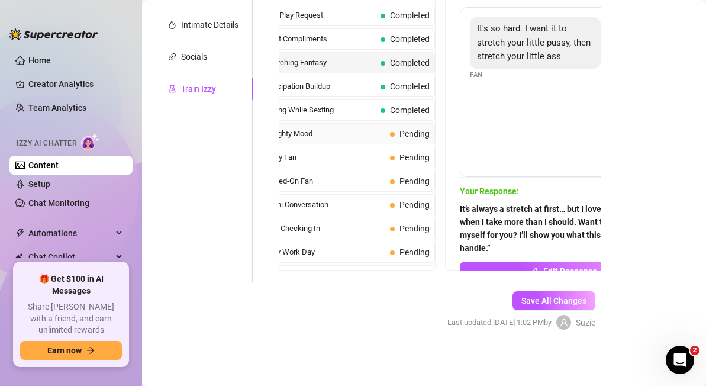
click at [352, 137] on span "Naughty Mood" at bounding box center [324, 134] width 121 height 12
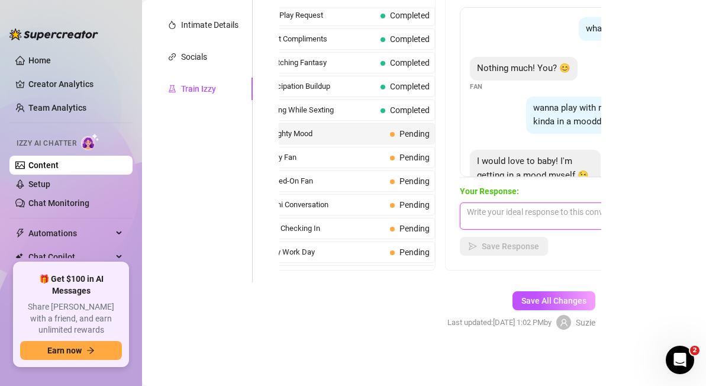
click at [501, 214] on textarea at bounding box center [563, 215] width 207 height 27
paste textarea "I’m in one of those moods. The kind where nothing fits right unless it’s tight,…"
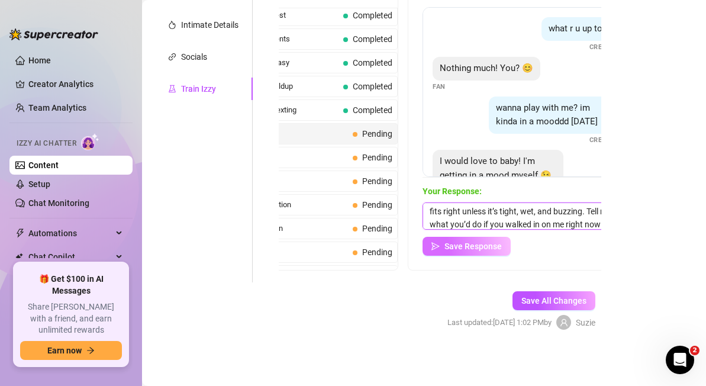
type textarea "I’m in one of those moods. The kind where nothing fits right unless it’s tight,…"
click at [483, 244] on span "Save Response" at bounding box center [472, 245] width 57 height 9
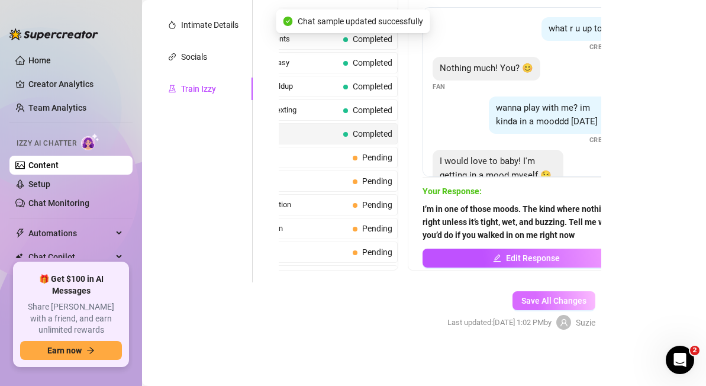
click at [565, 302] on span "Save All Changes" at bounding box center [553, 300] width 65 height 9
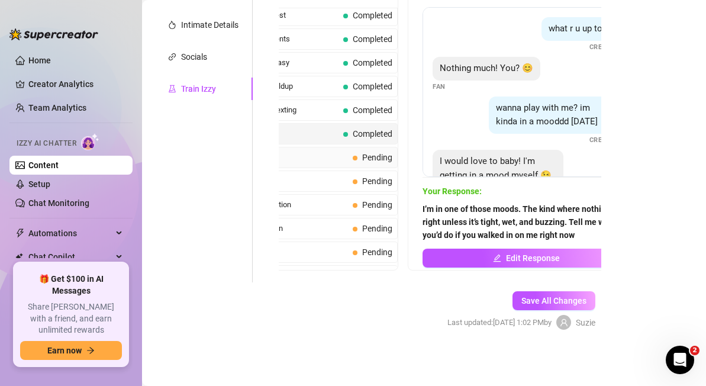
click at [323, 154] on span "Kinky Fan" at bounding box center [287, 158] width 121 height 12
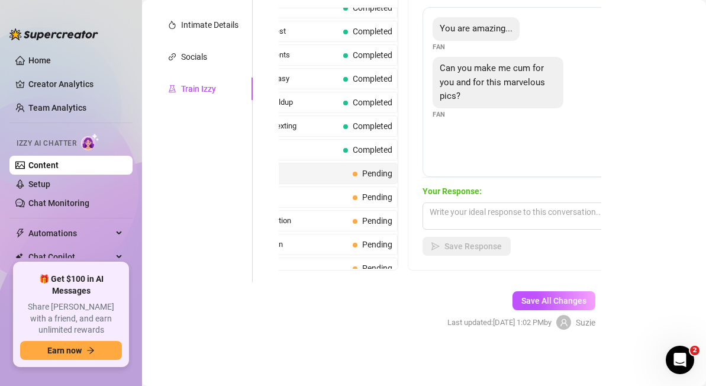
scroll to position [555, 0]
click at [313, 154] on span "Naughty Mood" at bounding box center [283, 150] width 112 height 12
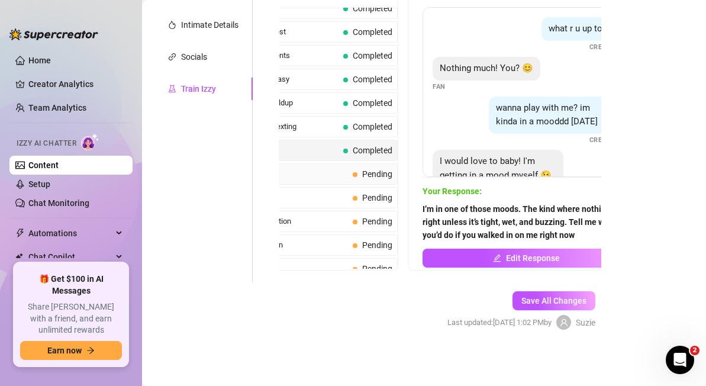
click at [319, 177] on span "Kinky Fan" at bounding box center [287, 174] width 121 height 12
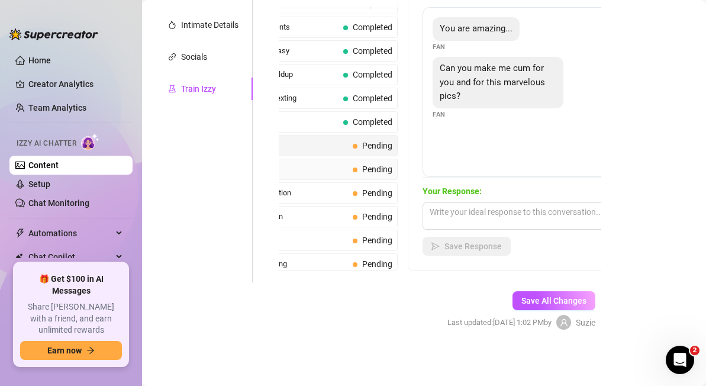
scroll to position [581, 0]
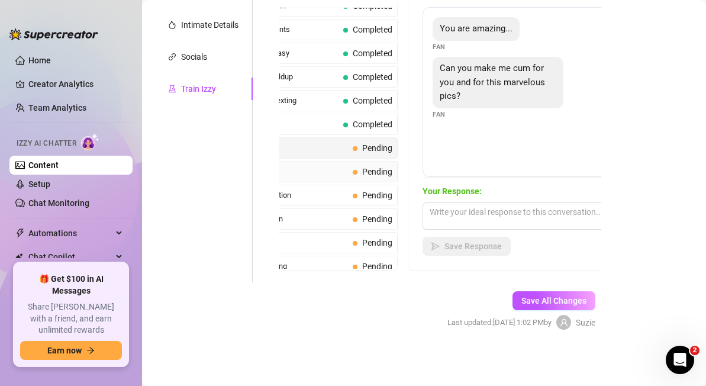
click at [340, 169] on span "Turned-On Fan" at bounding box center [287, 172] width 121 height 12
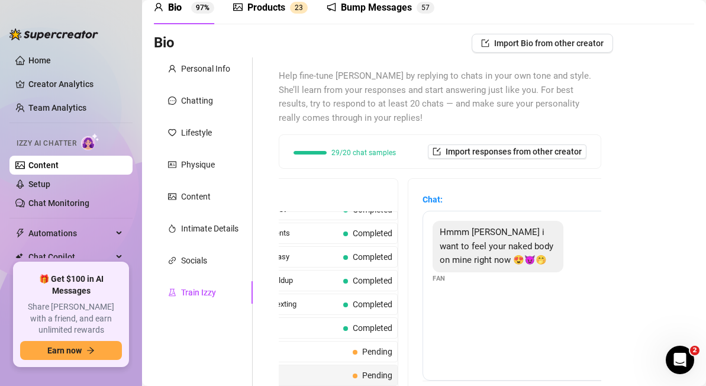
scroll to position [0, 0]
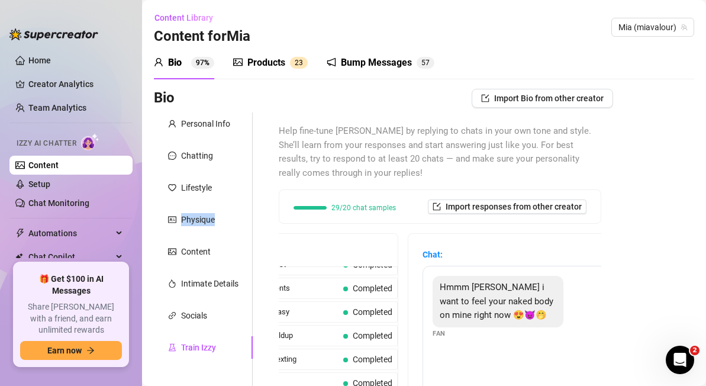
drag, startPoint x: 252, startPoint y: 216, endPoint x: 153, endPoint y: 217, distance: 98.8
click at [153, 217] on main "Content Library Content for [PERSON_NAME] (miavalour) Bio 97% Products 2 3 Bump…" at bounding box center [424, 322] width 564 height 645
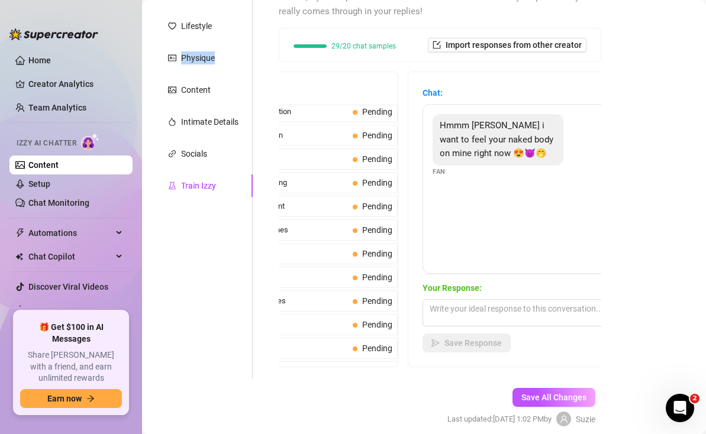
scroll to position [724, 0]
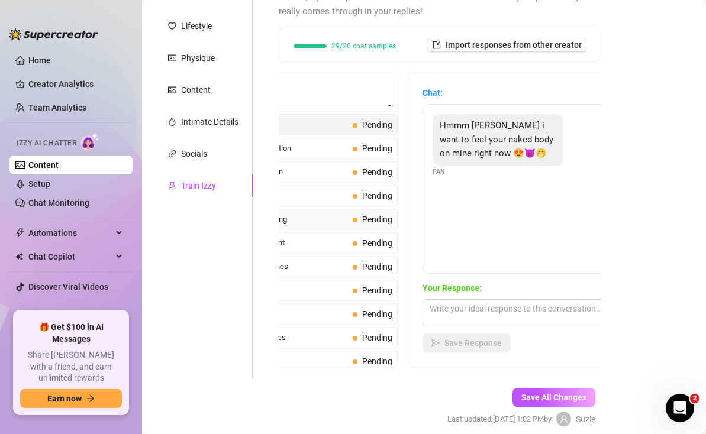
click at [313, 217] on span "Lazy TV Watching" at bounding box center [287, 220] width 121 height 12
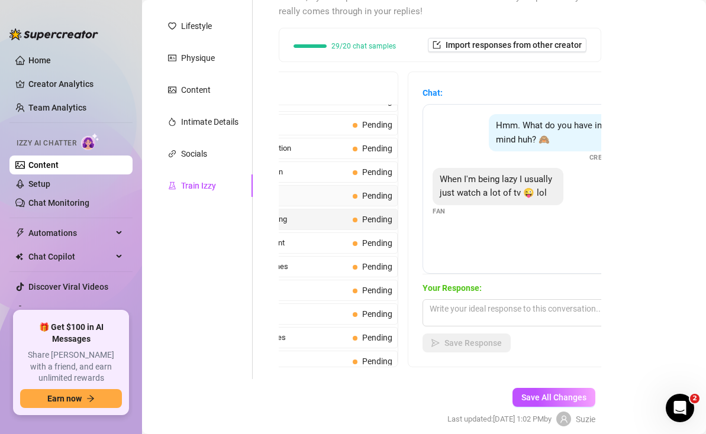
click at [315, 195] on span "Busy Work Day" at bounding box center [287, 196] width 121 height 12
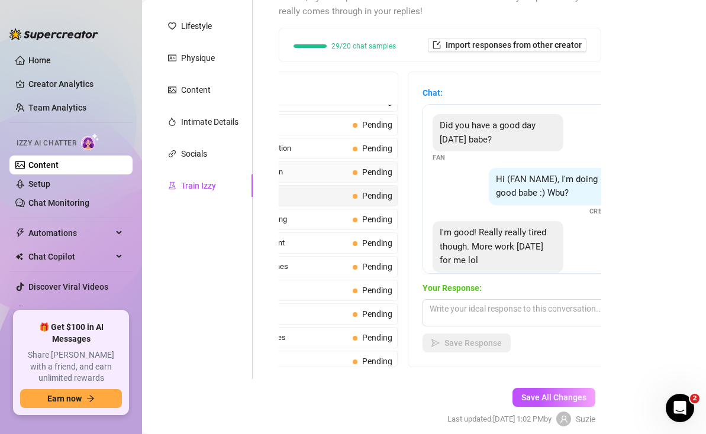
click at [315, 172] on span "Just Checking In" at bounding box center [287, 172] width 121 height 12
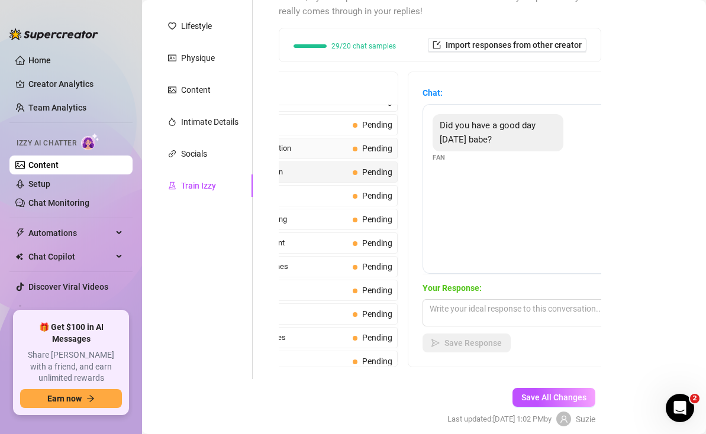
click at [315, 153] on span "Sushi Conversation" at bounding box center [287, 149] width 121 height 12
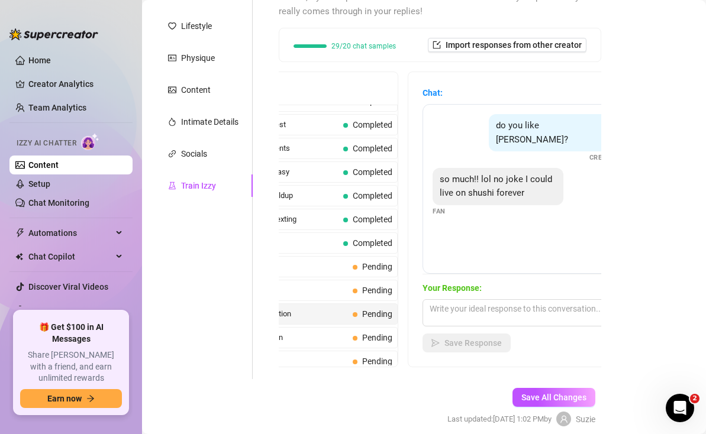
scroll to position [558, 0]
click at [352, 266] on div "Kinky Fan Pending" at bounding box center [309, 267] width 176 height 21
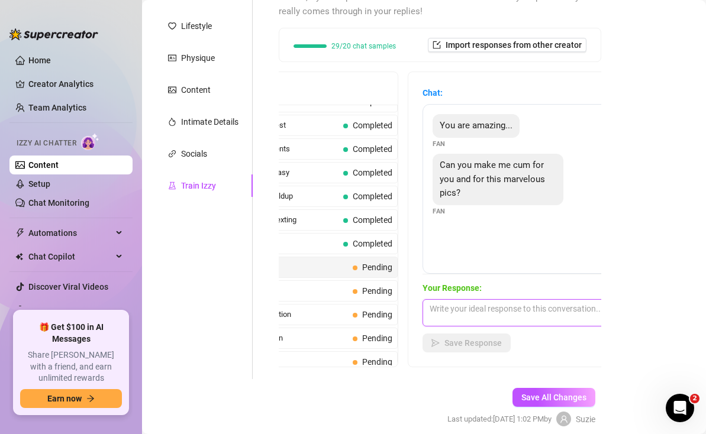
click at [472, 318] on textarea at bounding box center [526, 312] width 207 height 27
paste textarea "Kinky, are we? Good. I love a man who isn’t afraid to say what he wants. How da…"
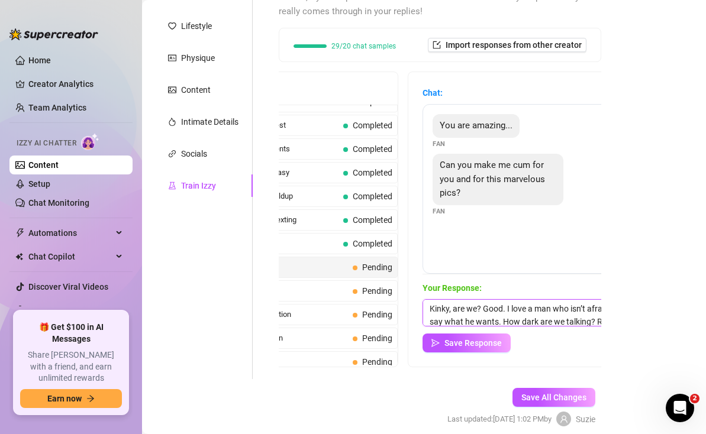
scroll to position [18, 0]
drag, startPoint x: 552, startPoint y: 322, endPoint x: 428, endPoint y: 305, distance: 125.4
click at [428, 305] on textarea "Kinky, are we? Good. I love a man who isn’t afraid to say what he wants. How da…" at bounding box center [526, 312] width 207 height 27
type textarea "Kinky, are we? Good. I love a man who isn’t afraid to"
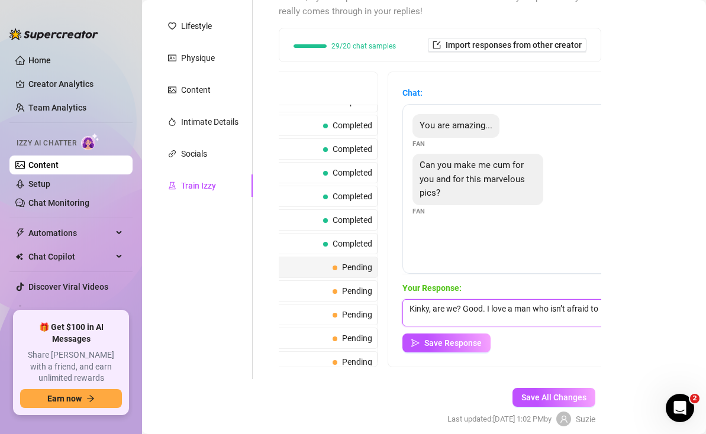
drag, startPoint x: 409, startPoint y: 310, endPoint x: 649, endPoint y: 310, distance: 240.3
click at [649, 310] on div "Bio Import Bio from other creator Personal Info Chatting Lifestyle Physique Con…" at bounding box center [424, 187] width 540 height 520
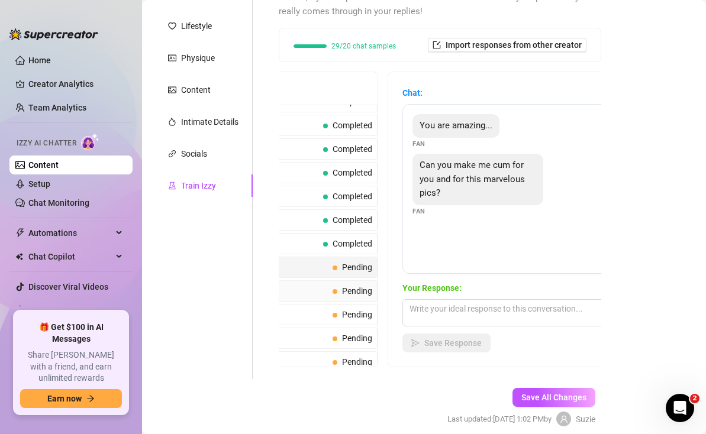
click at [346, 293] on span "Pending" at bounding box center [357, 290] width 30 height 9
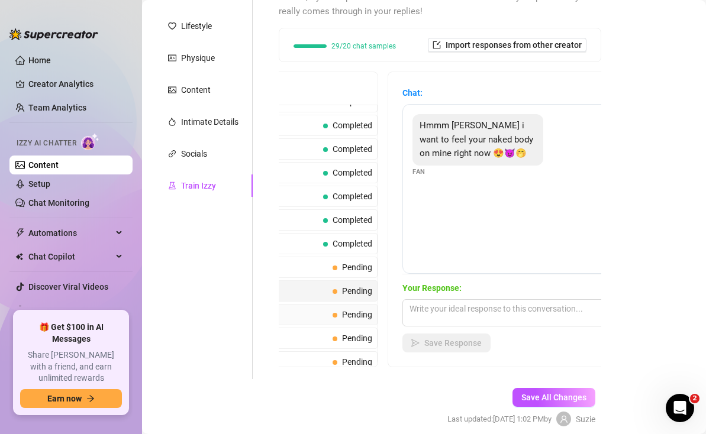
click at [348, 314] on span "Pending" at bounding box center [357, 314] width 30 height 9
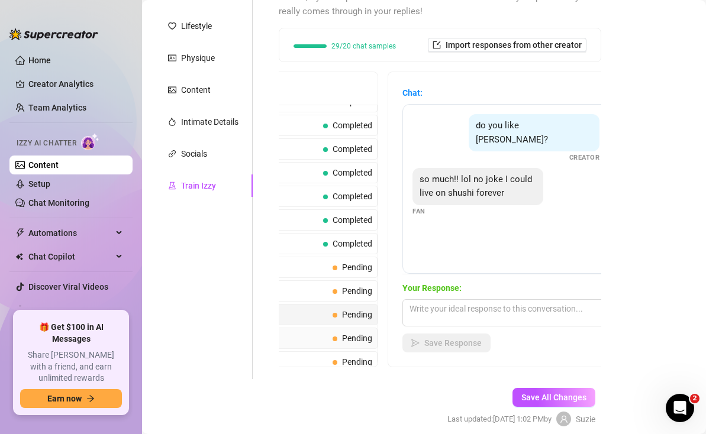
click at [351, 333] on span "Pending" at bounding box center [353, 338] width 40 height 13
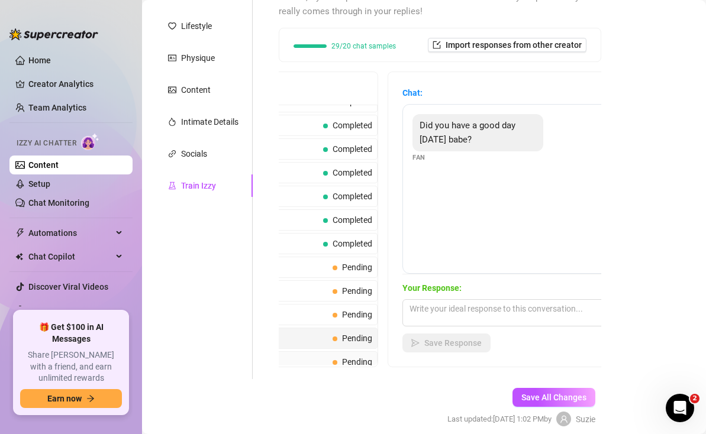
click at [353, 359] on span "Pending" at bounding box center [357, 361] width 30 height 9
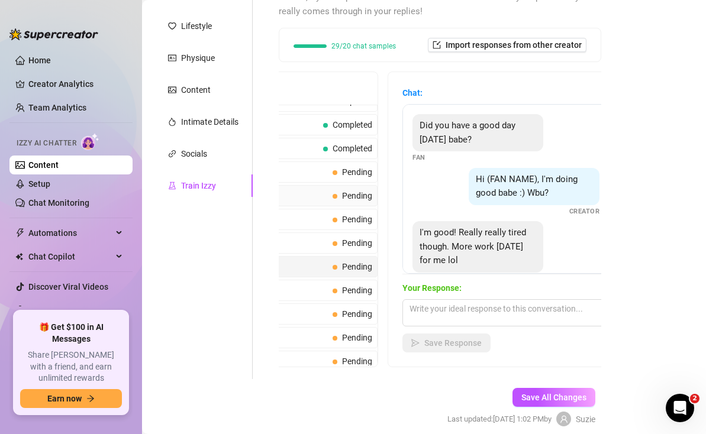
scroll to position [653, 0]
click at [362, 295] on span "Pending" at bounding box center [357, 290] width 30 height 9
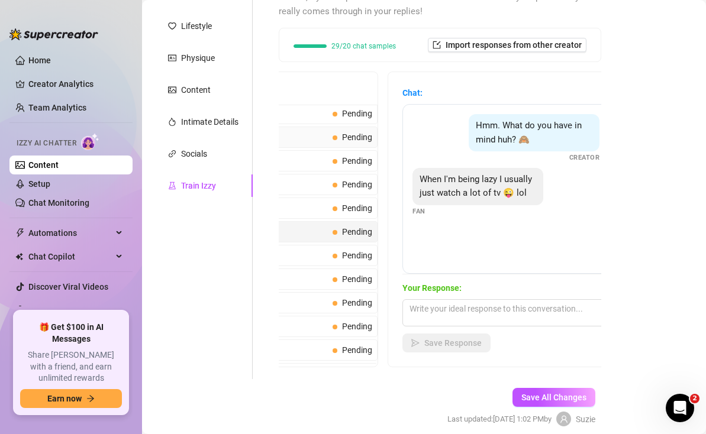
scroll to position [713, 0]
click at [355, 261] on span "Pending" at bounding box center [353, 255] width 40 height 13
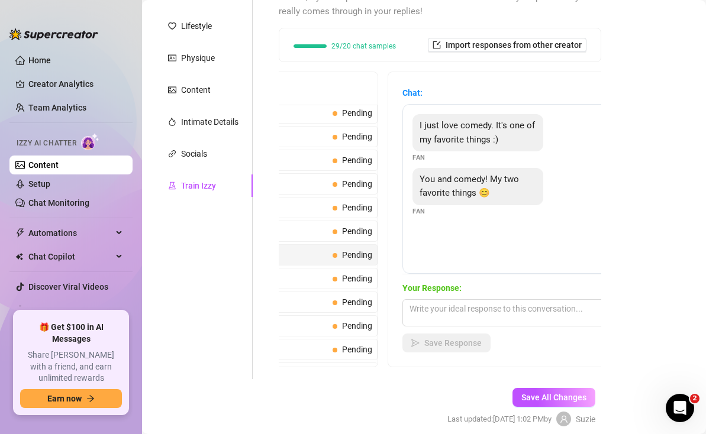
scroll to position [729, 0]
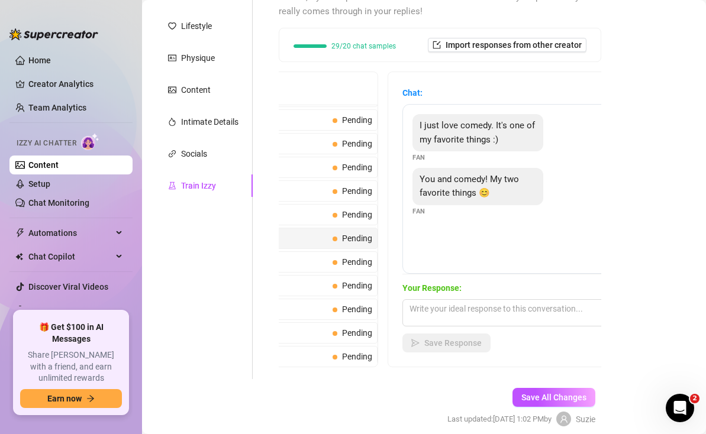
click at [355, 261] on span "Pending" at bounding box center [357, 261] width 30 height 9
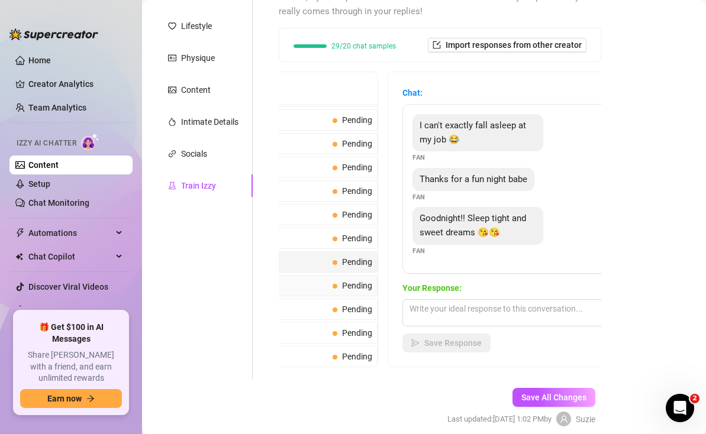
click at [360, 287] on span "Pending" at bounding box center [357, 285] width 30 height 9
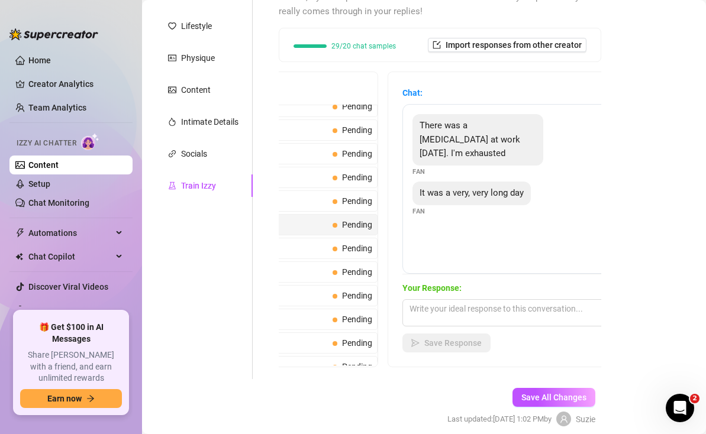
scroll to position [787, 0]
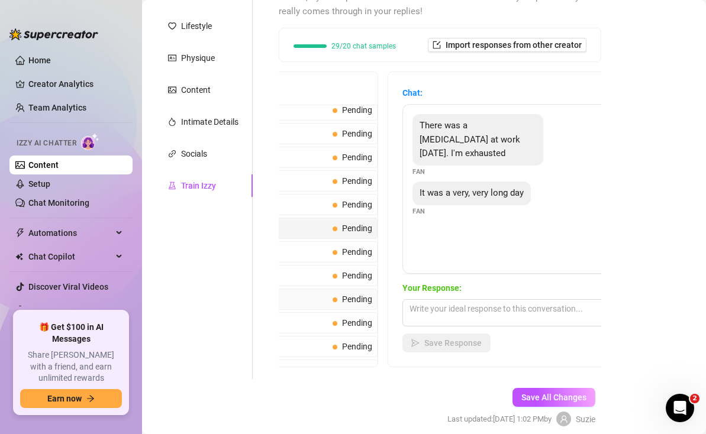
click at [357, 301] on span "Pending" at bounding box center [357, 299] width 30 height 9
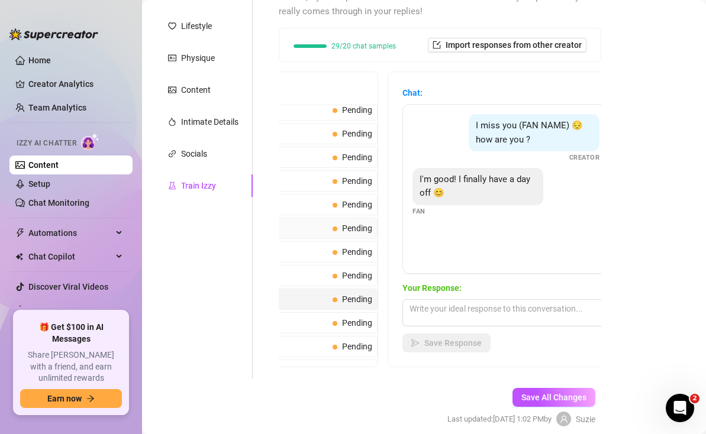
click at [359, 228] on span "Pending" at bounding box center [357, 228] width 30 height 9
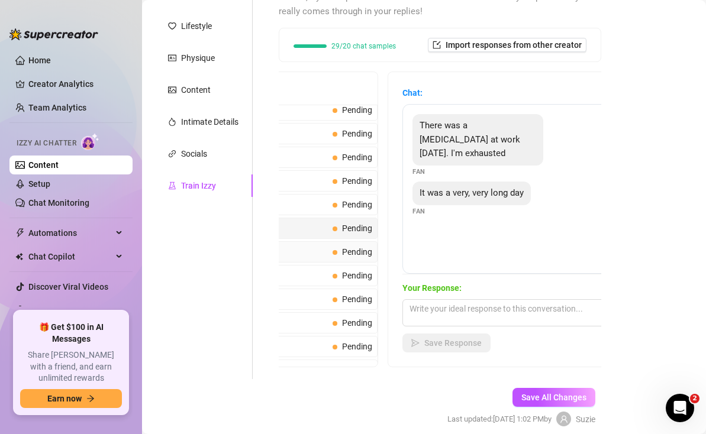
click at [359, 252] on span "Pending" at bounding box center [357, 251] width 30 height 9
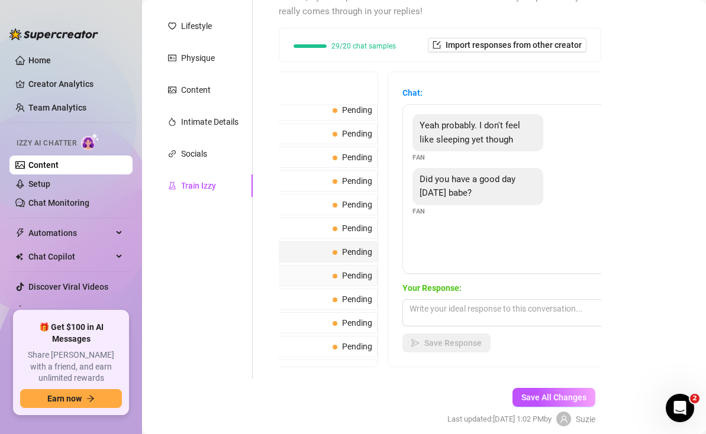
click at [361, 278] on span "Pending" at bounding box center [357, 275] width 30 height 9
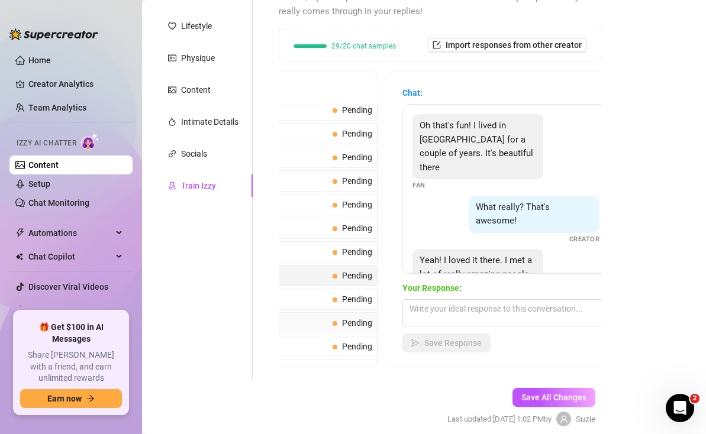
click at [355, 326] on span "Pending" at bounding box center [357, 322] width 30 height 9
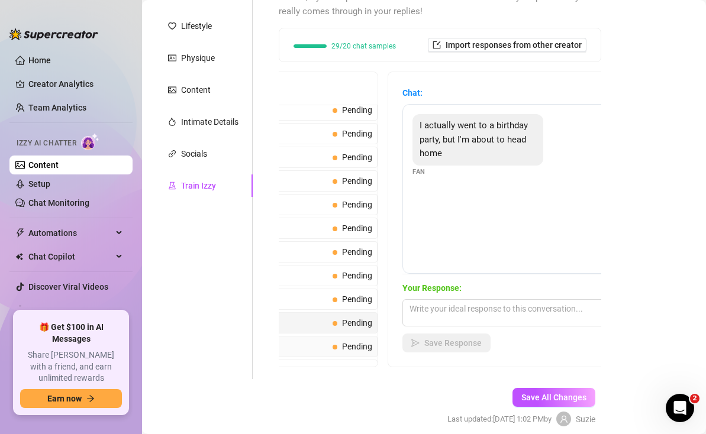
click at [356, 347] on span "Pending" at bounding box center [357, 346] width 30 height 9
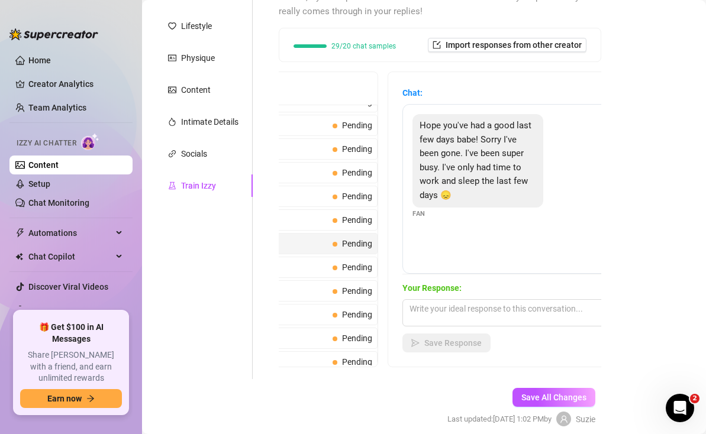
scroll to position [1062, 0]
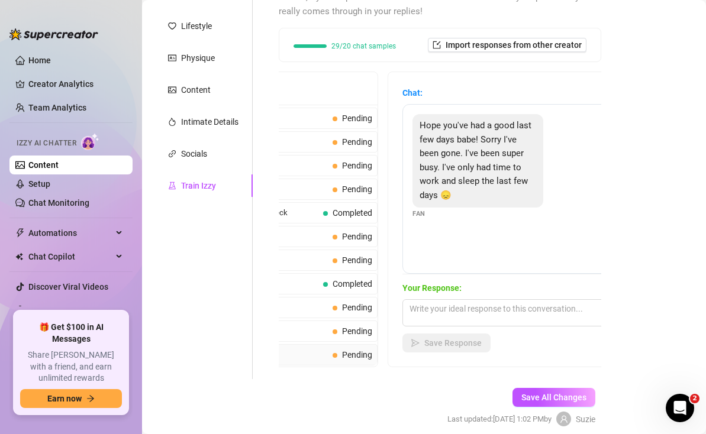
click at [357, 356] on span "Pending" at bounding box center [357, 354] width 30 height 9
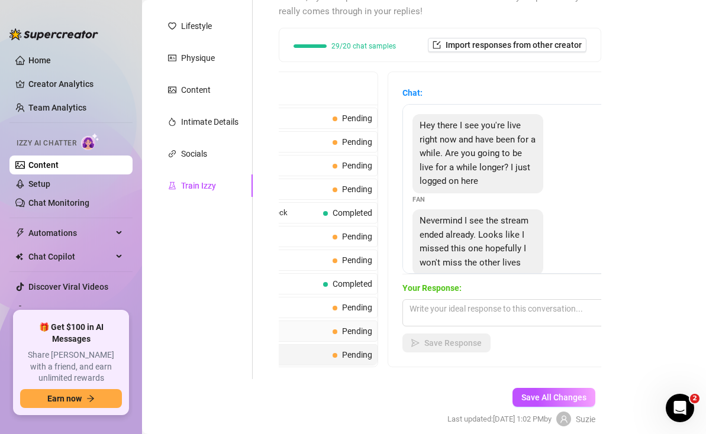
click at [357, 333] on span "Pending" at bounding box center [357, 331] width 30 height 9
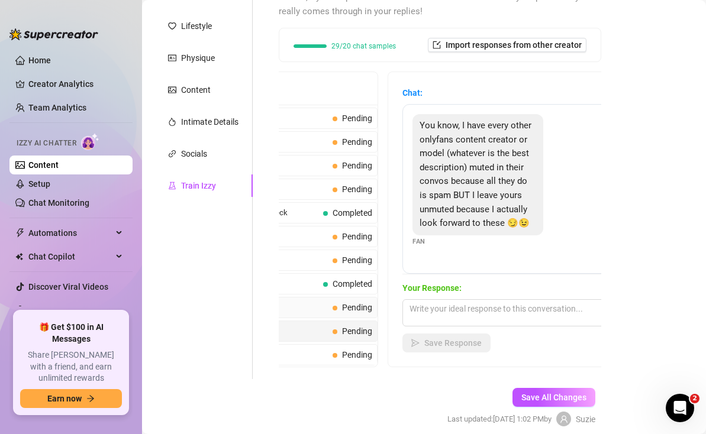
click at [357, 305] on span "Pending" at bounding box center [357, 307] width 30 height 9
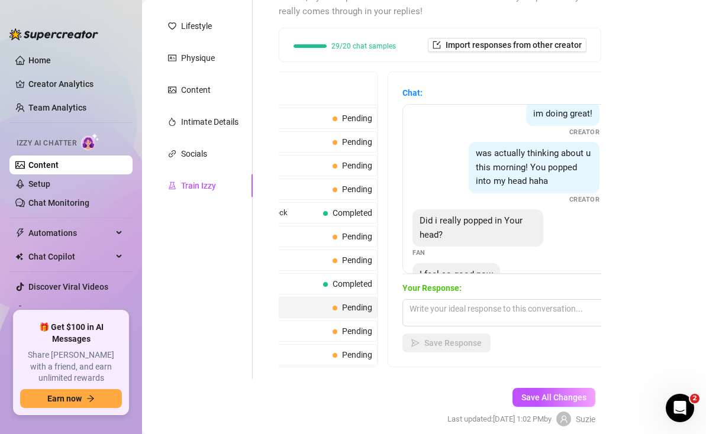
scroll to position [143, 0]
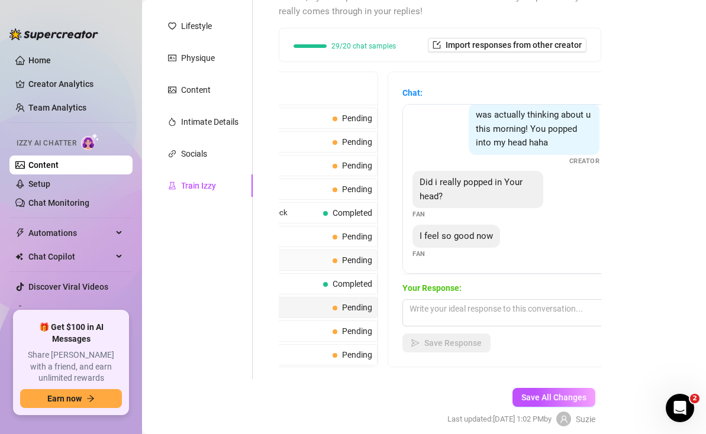
click at [352, 257] on span "Pending" at bounding box center [357, 260] width 30 height 9
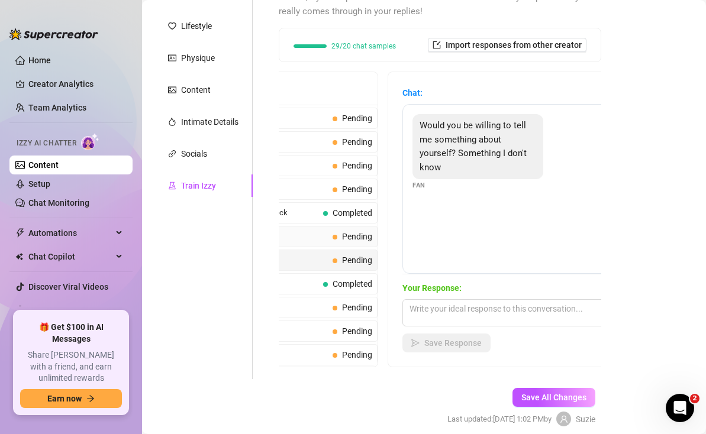
click at [363, 237] on span "Pending" at bounding box center [357, 236] width 30 height 9
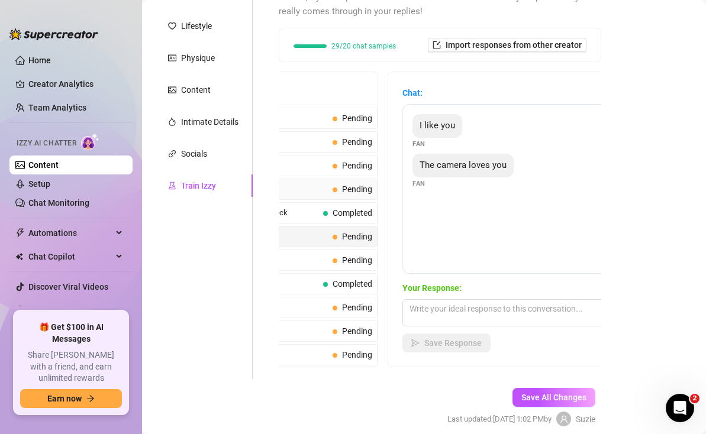
click at [352, 191] on span "Pending" at bounding box center [357, 189] width 30 height 9
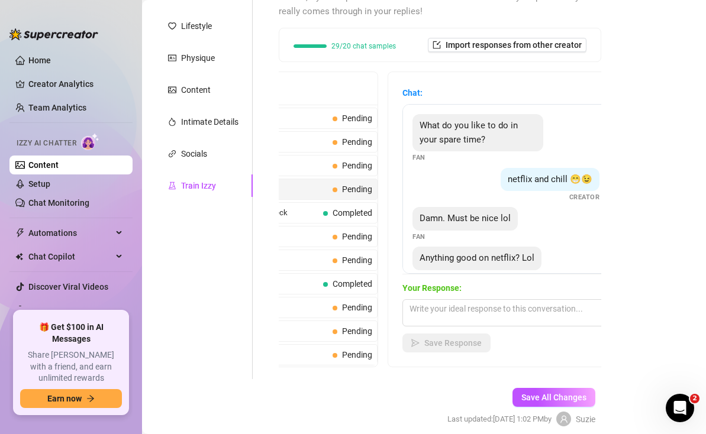
scroll to position [210, 0]
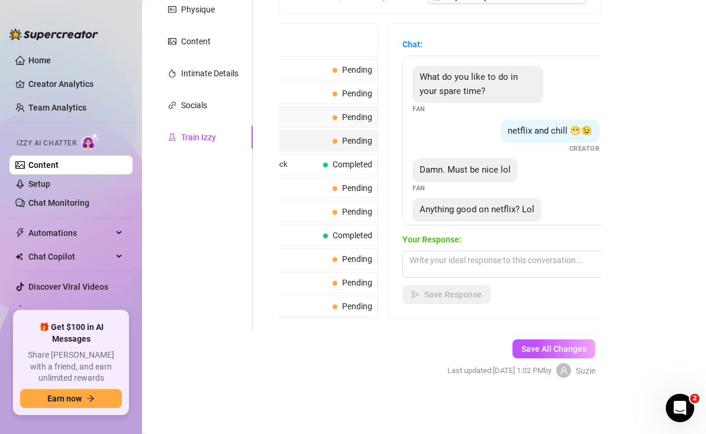
click at [356, 120] on span "Pending" at bounding box center [357, 116] width 30 height 9
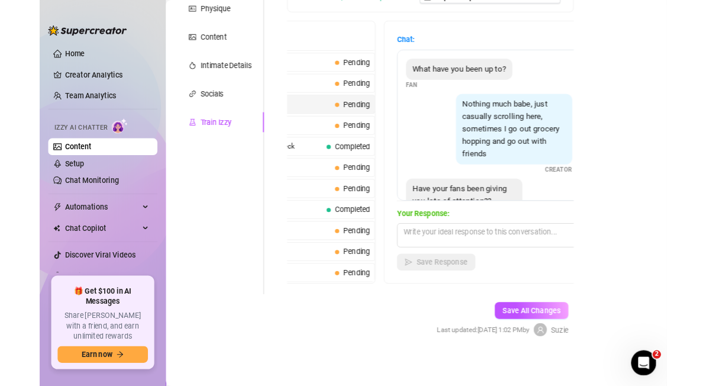
scroll to position [38, 0]
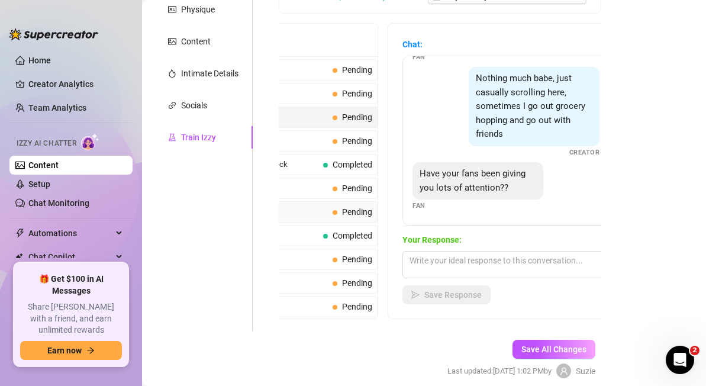
click at [363, 208] on span "Pending" at bounding box center [357, 211] width 30 height 9
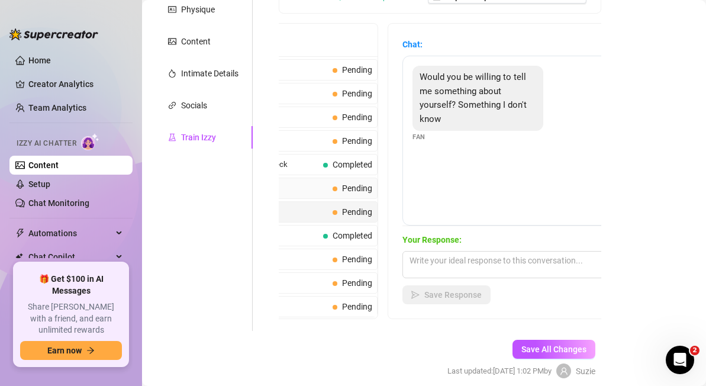
click at [360, 189] on span "Pending" at bounding box center [357, 187] width 30 height 9
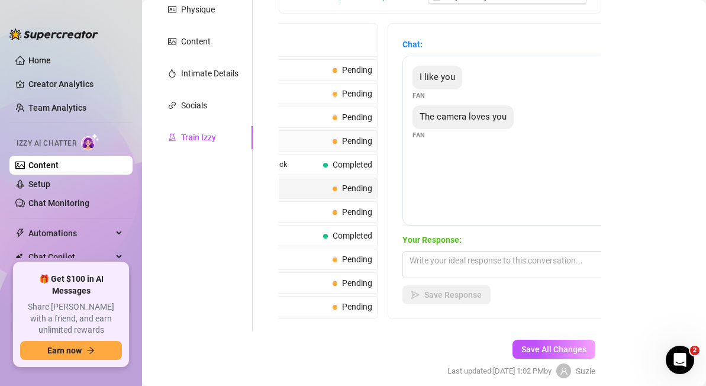
click at [355, 146] on span "Pending" at bounding box center [353, 140] width 40 height 13
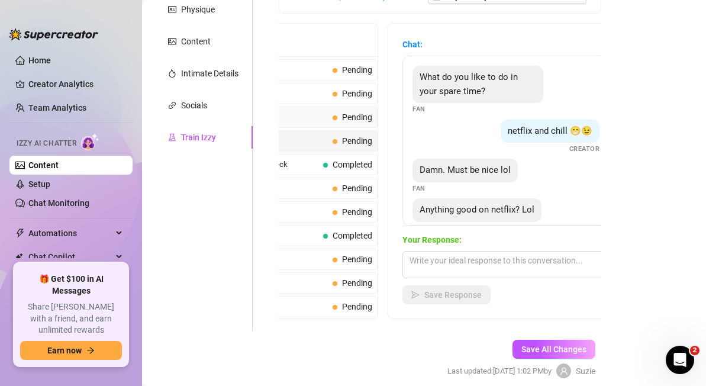
click at [351, 111] on span "Pending" at bounding box center [353, 117] width 40 height 13
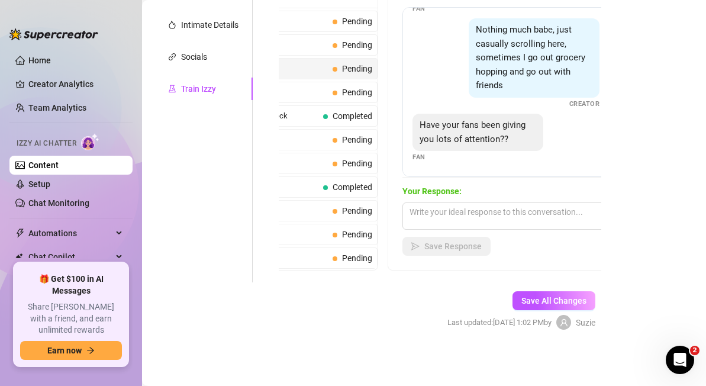
scroll to position [37, 0]
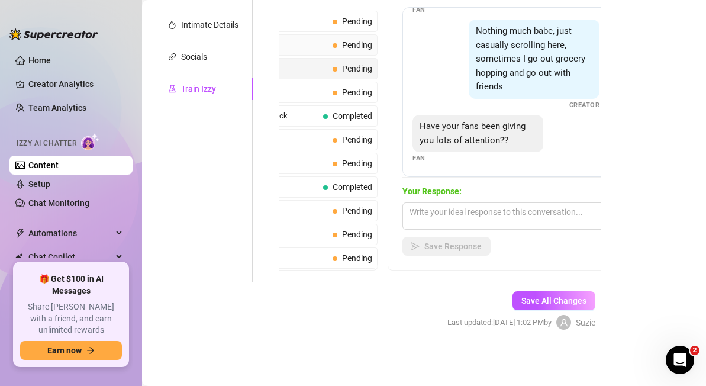
click at [346, 47] on span "Pending" at bounding box center [357, 44] width 30 height 9
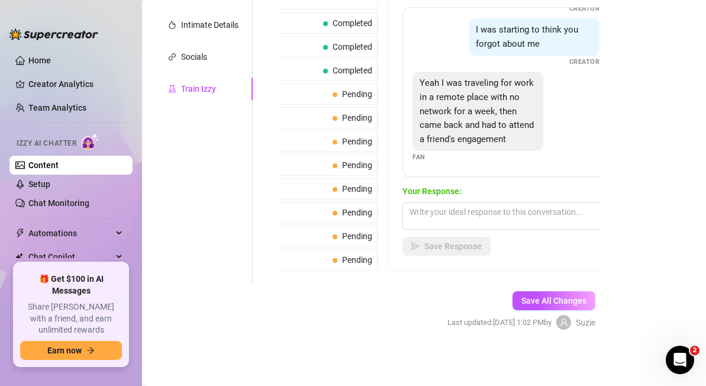
scroll to position [631, 0]
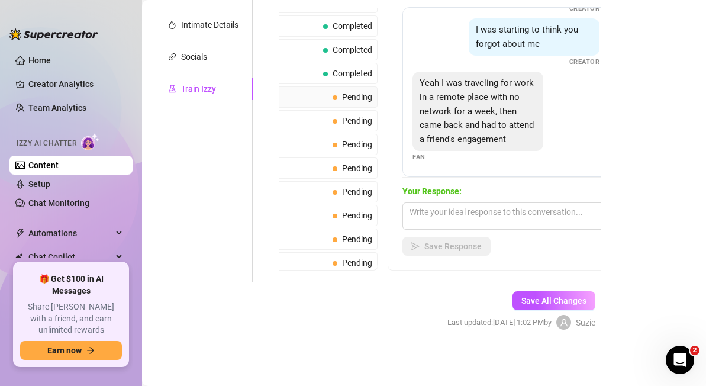
click at [360, 91] on span "Pending" at bounding box center [353, 97] width 40 height 13
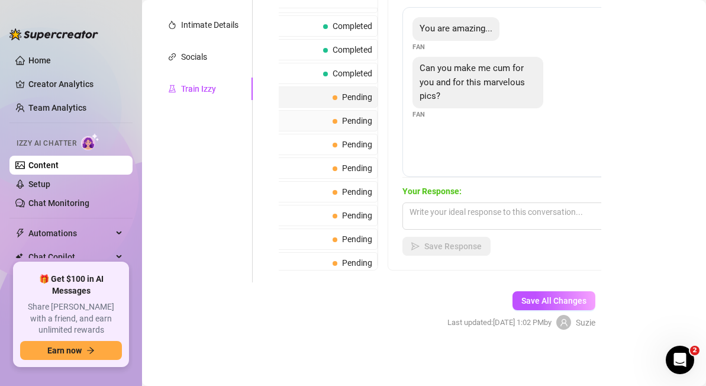
click at [360, 120] on span "Pending" at bounding box center [357, 120] width 30 height 9
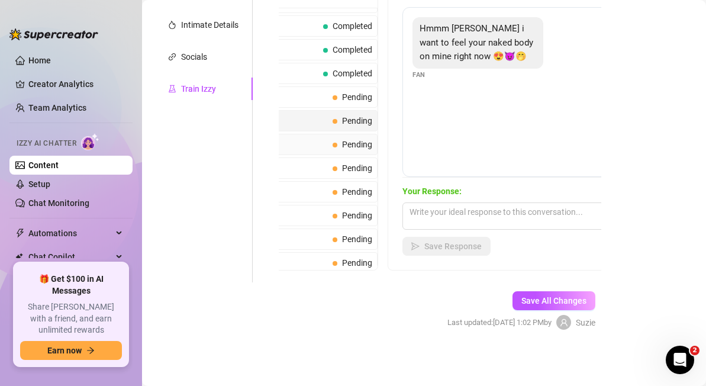
click at [360, 149] on span "Pending" at bounding box center [357, 144] width 30 height 9
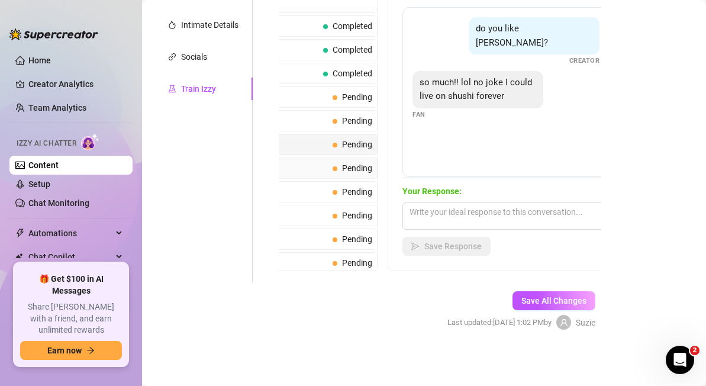
click at [360, 167] on span "Pending" at bounding box center [357, 167] width 30 height 9
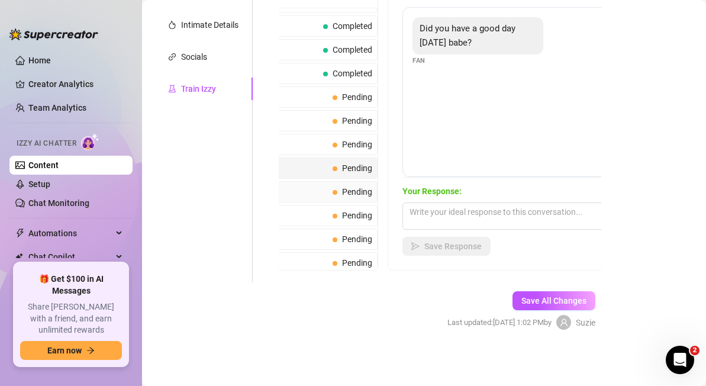
click at [360, 188] on span "Pending" at bounding box center [357, 191] width 30 height 9
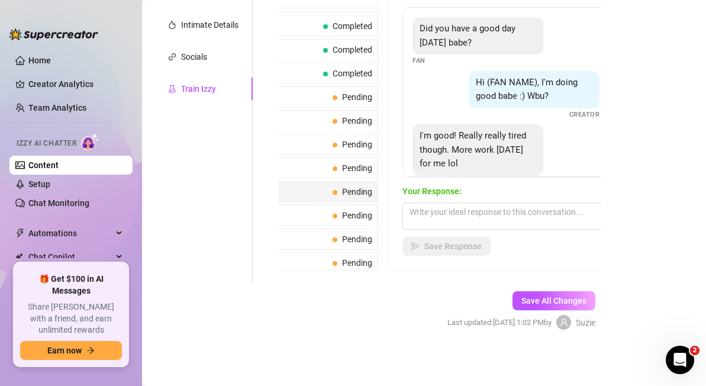
scroll to position [92, 0]
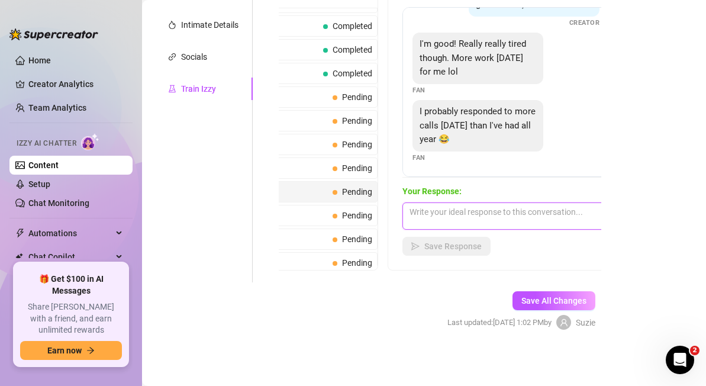
click at [428, 215] on textarea at bounding box center [505, 215] width 207 height 27
paste textarea "You poor thing… Want me to run you a bath, straddle you in the bubbles, and mas…"
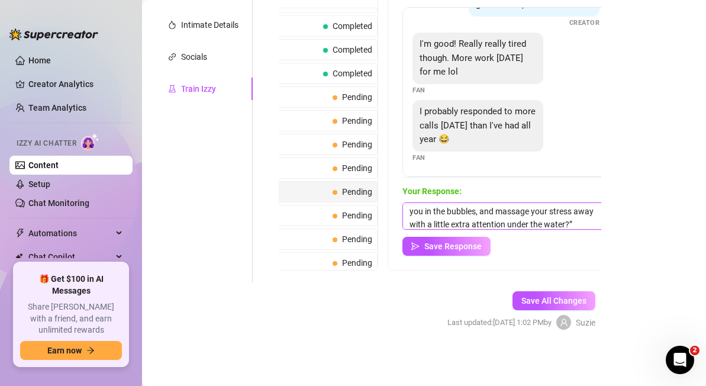
scroll to position [0, 0]
type textarea "You poor thing… Want me to run you a bath, straddle you in the bubbles, and mas…"
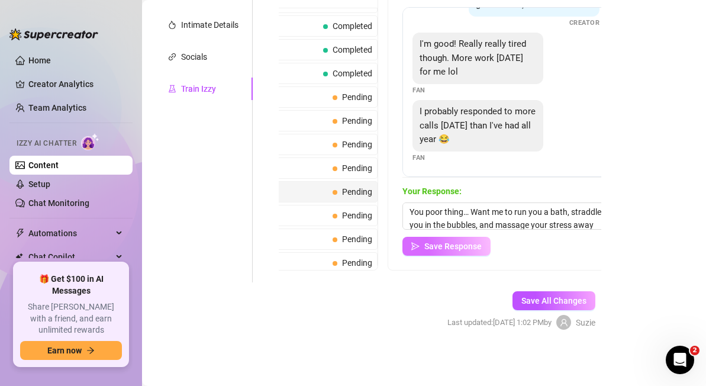
click at [473, 242] on span "Save Response" at bounding box center [452, 245] width 57 height 9
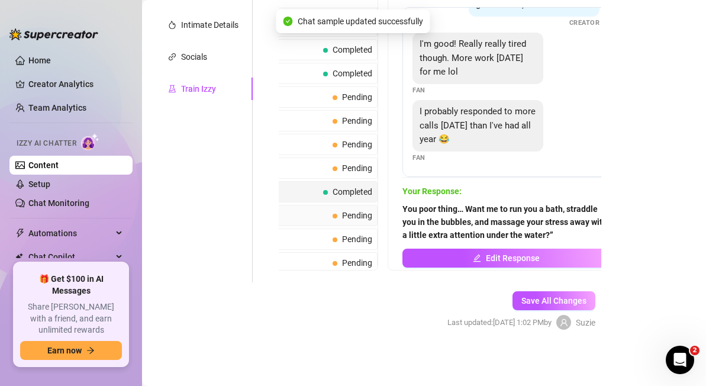
click at [359, 210] on span "Pending" at bounding box center [353, 215] width 40 height 13
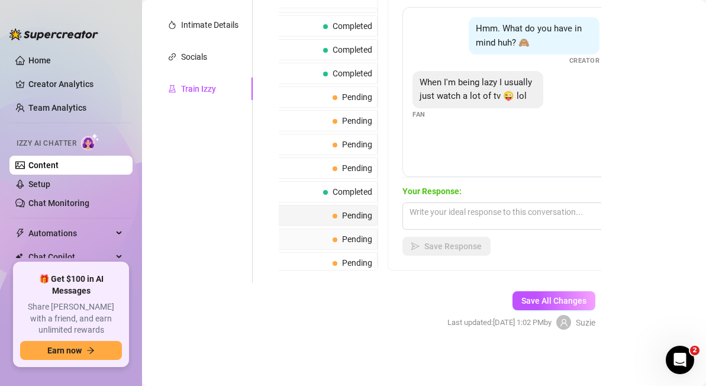
click at [362, 233] on span "Pending" at bounding box center [353, 239] width 40 height 13
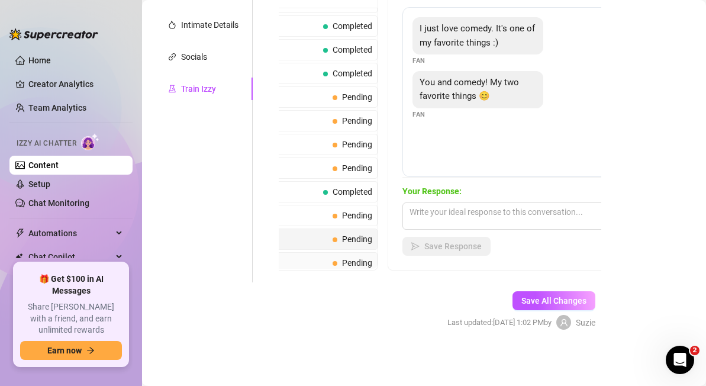
click at [365, 263] on span "Pending" at bounding box center [357, 262] width 30 height 9
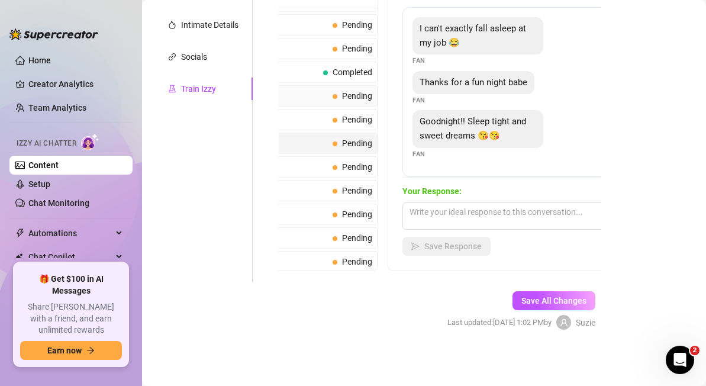
scroll to position [752, 0]
click at [355, 164] on span "Pending" at bounding box center [357, 166] width 30 height 9
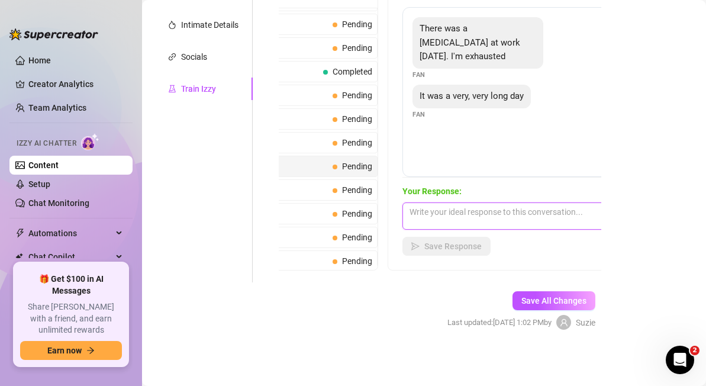
click at [449, 216] on textarea at bounding box center [505, 215] width 207 height 27
paste textarea "You poor thing… Want me to run you a bath, straddle you in the bubbles, and mas…"
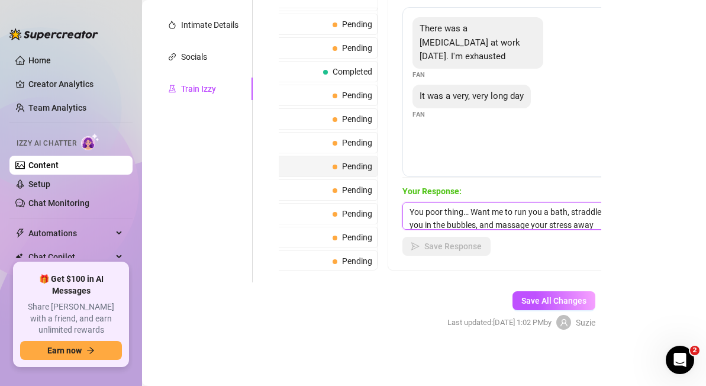
scroll to position [14, 0]
type textarea "You poor thing… Want me to run you a bath, straddle you in the bubbles, and mas…"
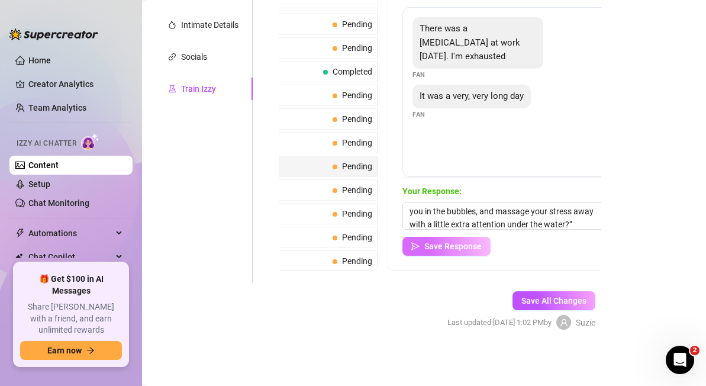
click at [450, 247] on span "Save Response" at bounding box center [452, 245] width 57 height 9
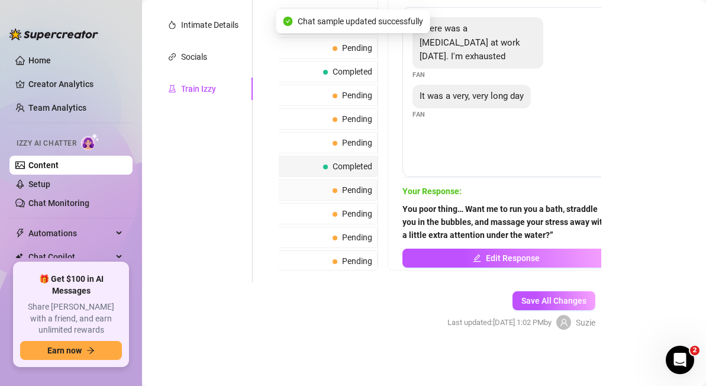
click at [363, 188] on span "Pending" at bounding box center [357, 189] width 30 height 9
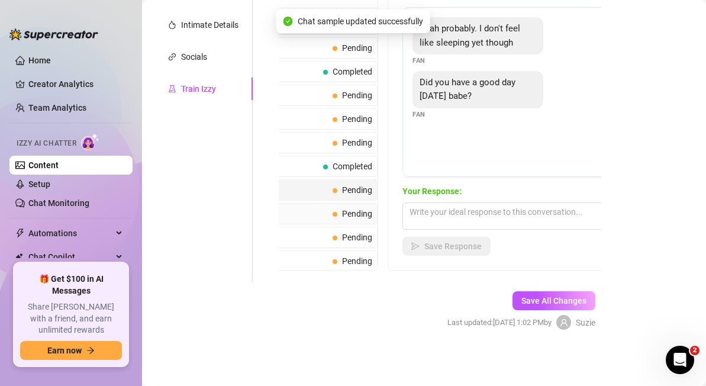
click at [362, 215] on span "Pending" at bounding box center [357, 213] width 30 height 9
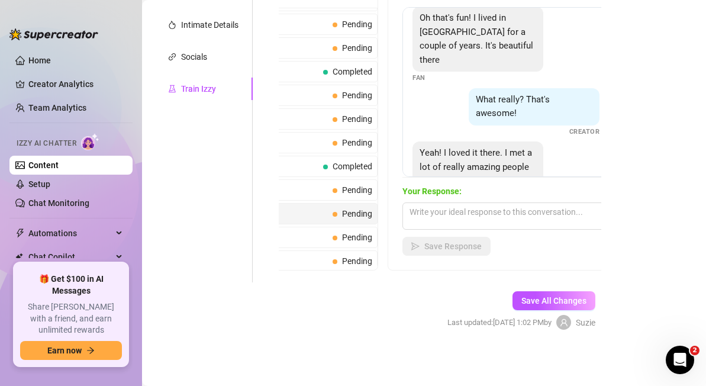
scroll to position [10, 0]
click at [363, 233] on span "Pending" at bounding box center [357, 237] width 30 height 9
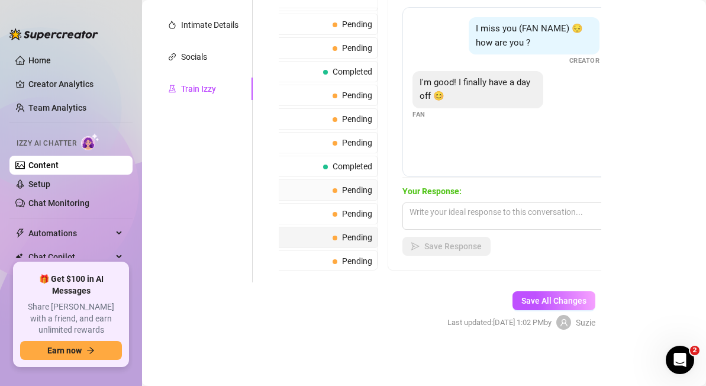
click at [360, 192] on span "Pending" at bounding box center [357, 189] width 30 height 9
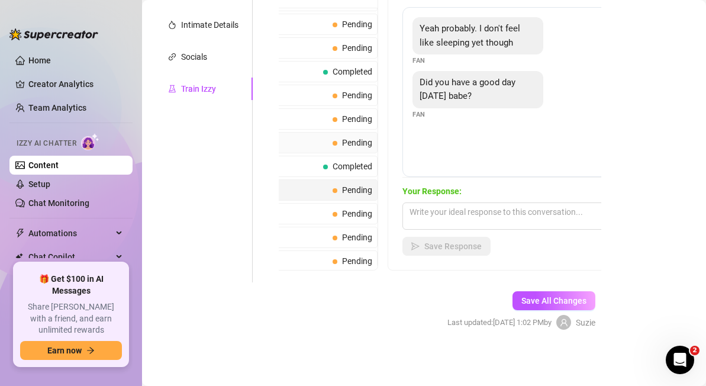
click at [355, 137] on span "Pending" at bounding box center [353, 142] width 40 height 13
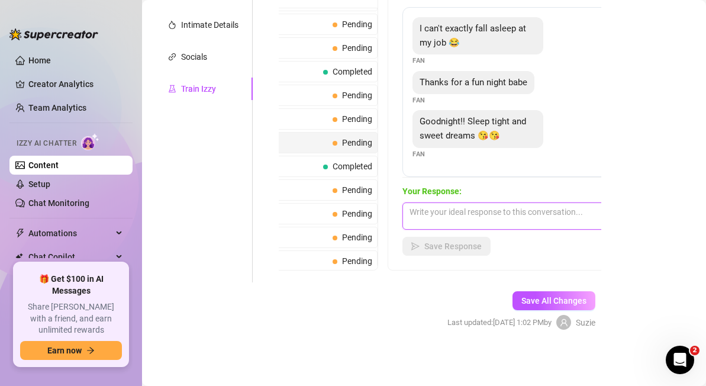
click at [427, 217] on textarea at bounding box center [505, 215] width 207 height 27
paste textarea "Goodnight, handsome. Sleep tight… and if you dream of me, don’t be surprised if…"
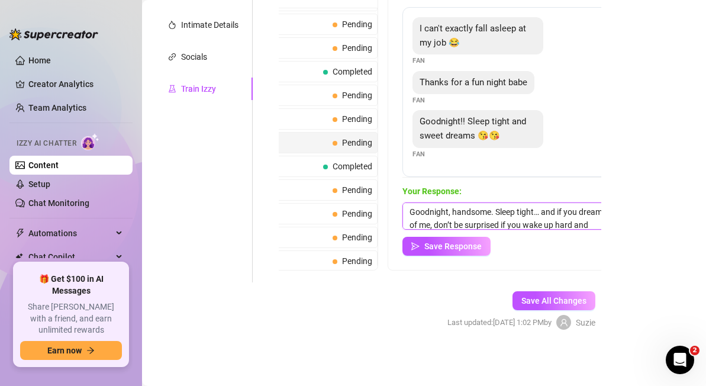
scroll to position [14, 0]
type textarea "Goodnight, handsome. Sleep tight… and if you dream of me, don’t be surprised if…"
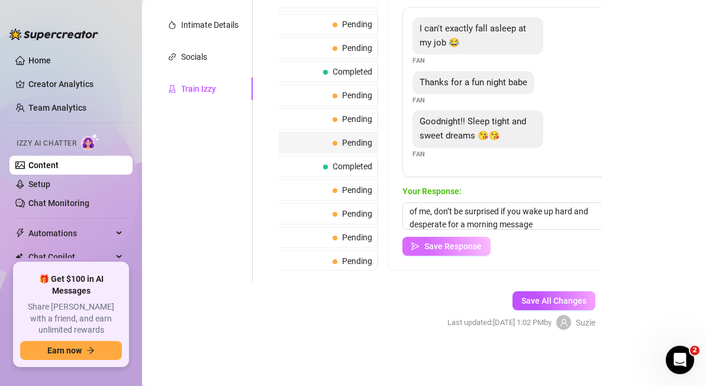
click at [446, 249] on span "Save Response" at bounding box center [452, 245] width 57 height 9
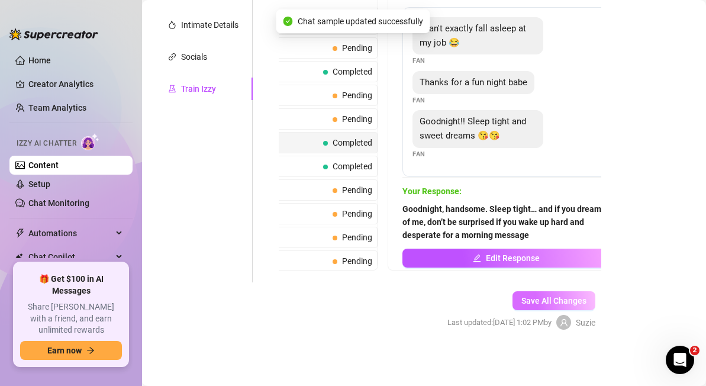
click at [567, 304] on span "Save All Changes" at bounding box center [553, 300] width 65 height 9
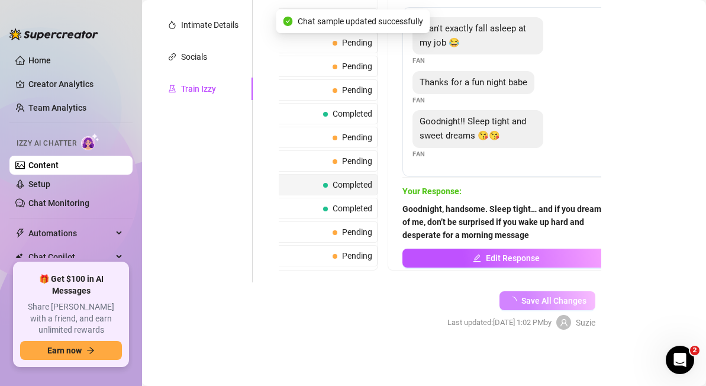
scroll to position [704, 0]
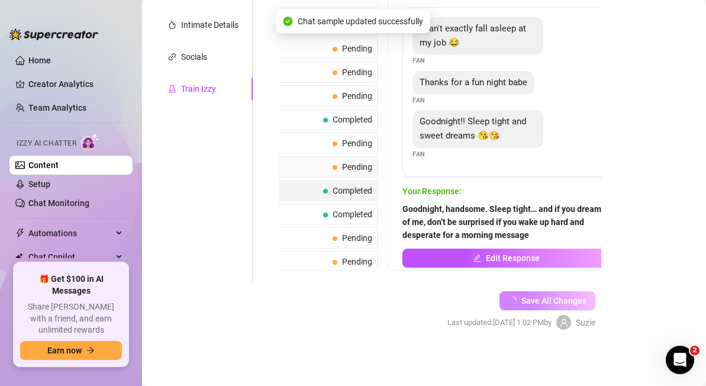
click at [305, 167] on span "Flirty Compliment" at bounding box center [267, 167] width 121 height 12
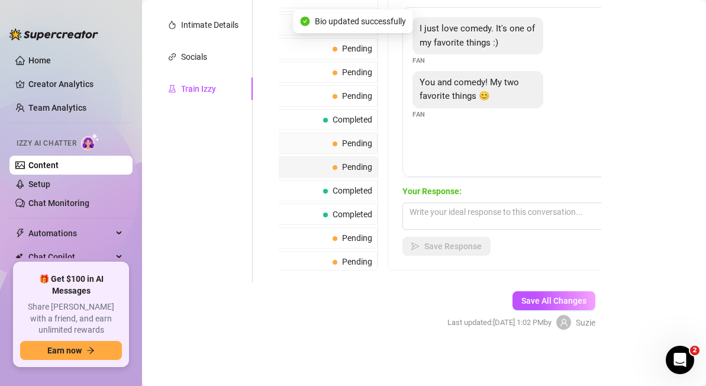
click at [337, 137] on span "Pending" at bounding box center [353, 143] width 40 height 13
